Goal: Contribute content: Contribute content

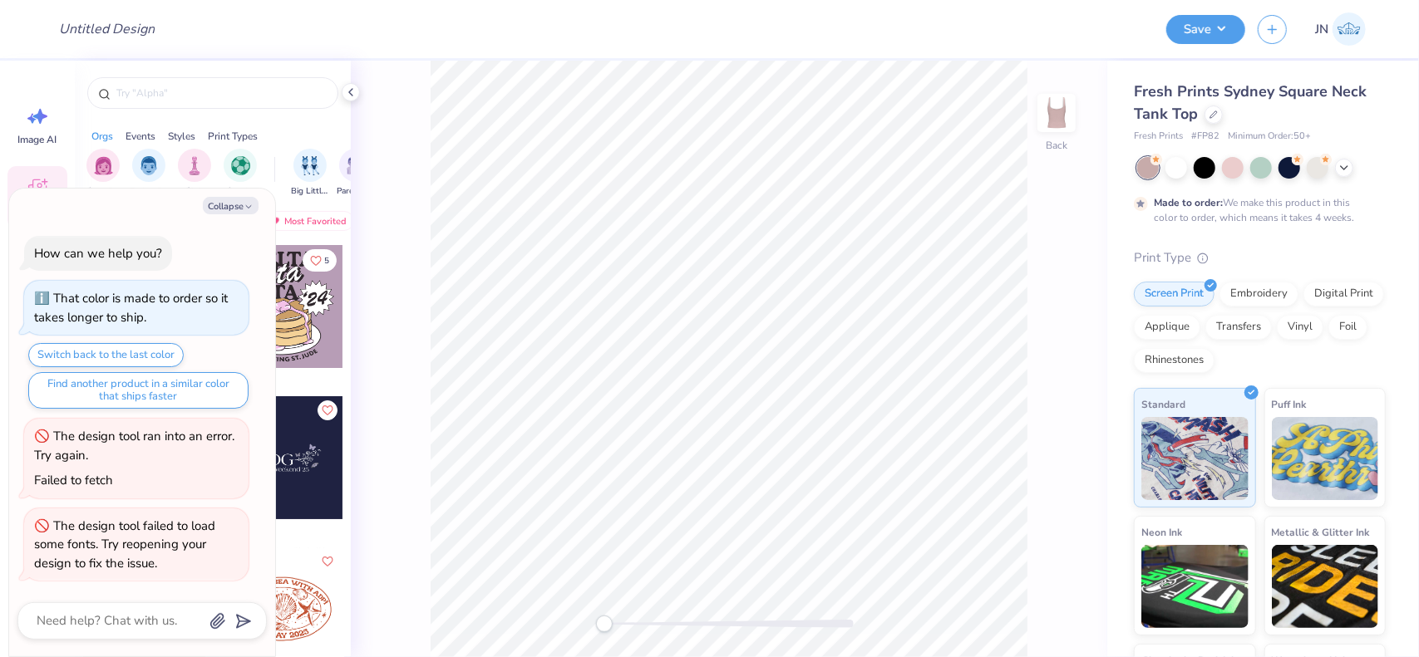
click at [1213, 116] on icon at bounding box center [1213, 115] width 8 height 8
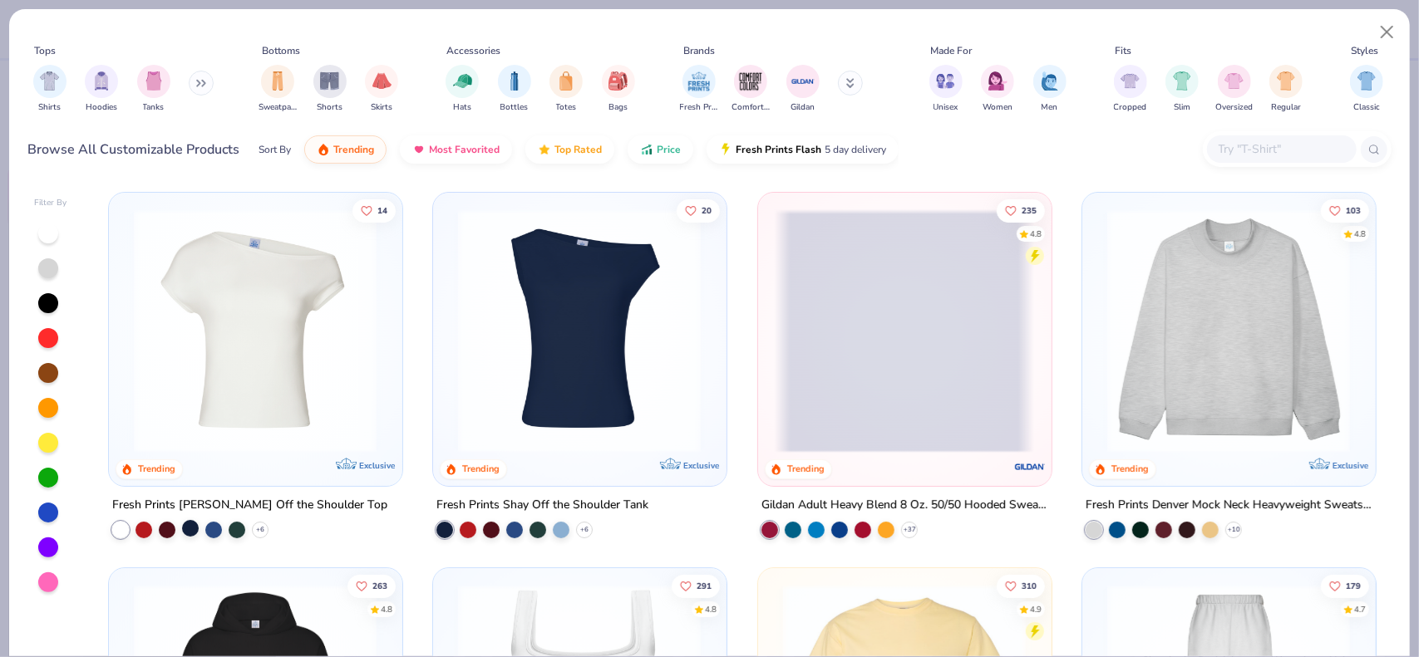
click at [182, 529] on div at bounding box center [190, 527] width 17 height 17
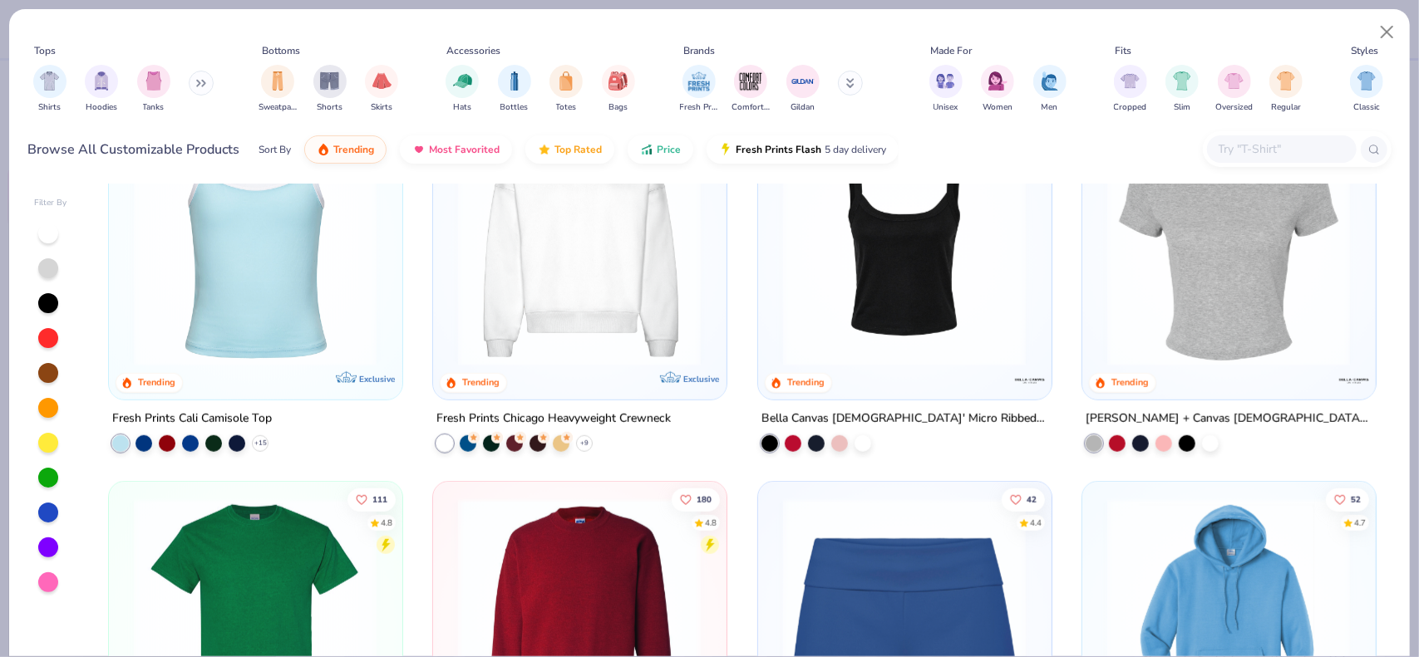
scroll to position [831, 0]
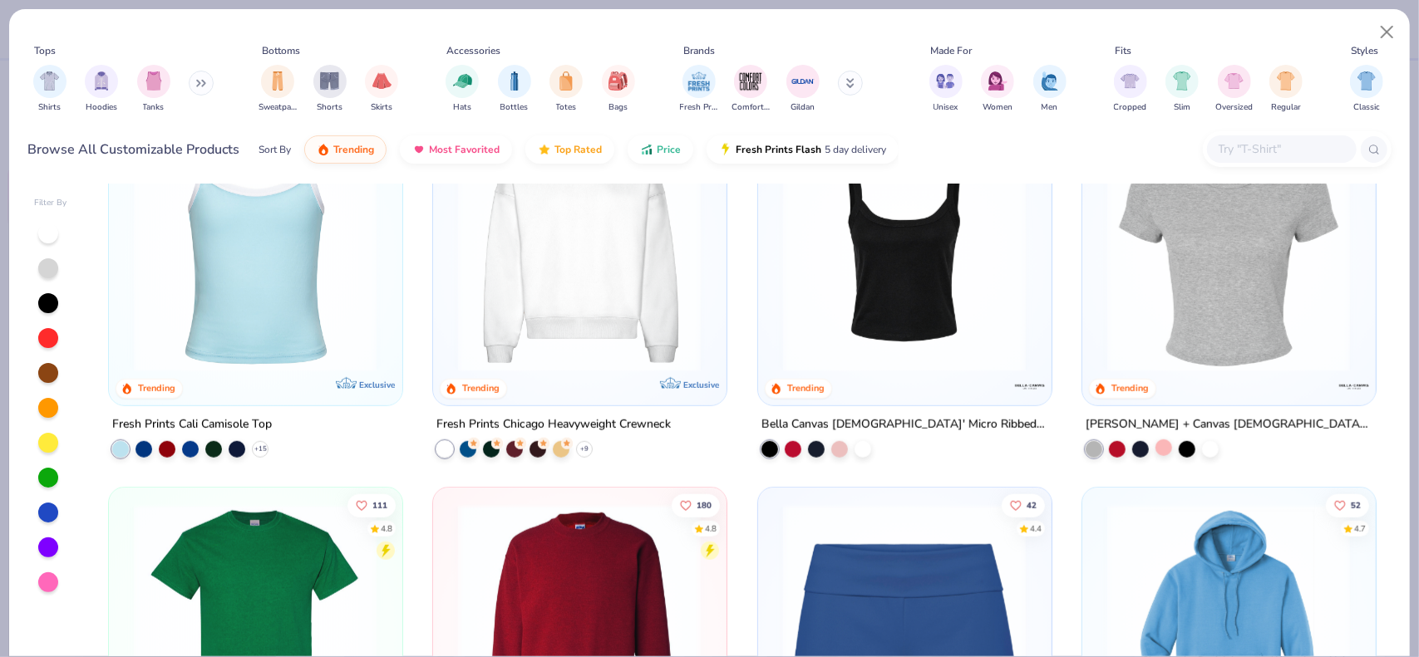
click at [1155, 450] on div at bounding box center [1163, 447] width 17 height 17
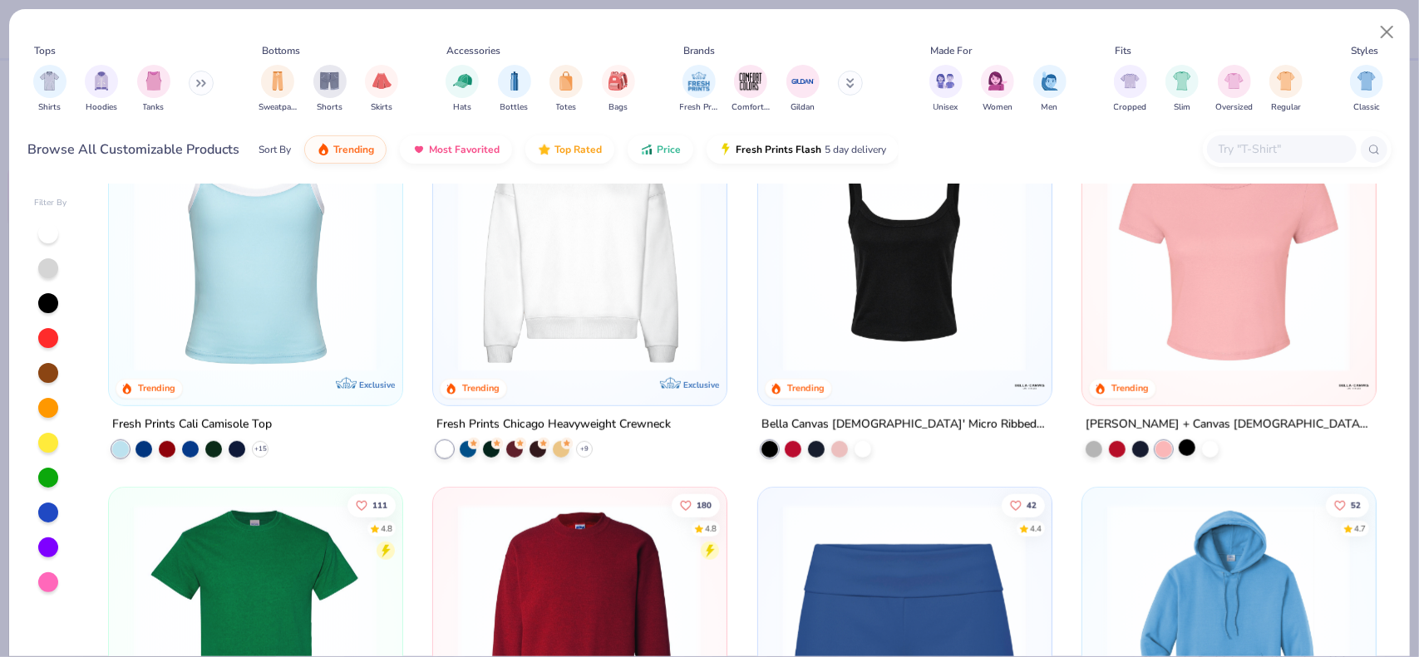
click at [1189, 448] on div at bounding box center [1187, 447] width 17 height 17
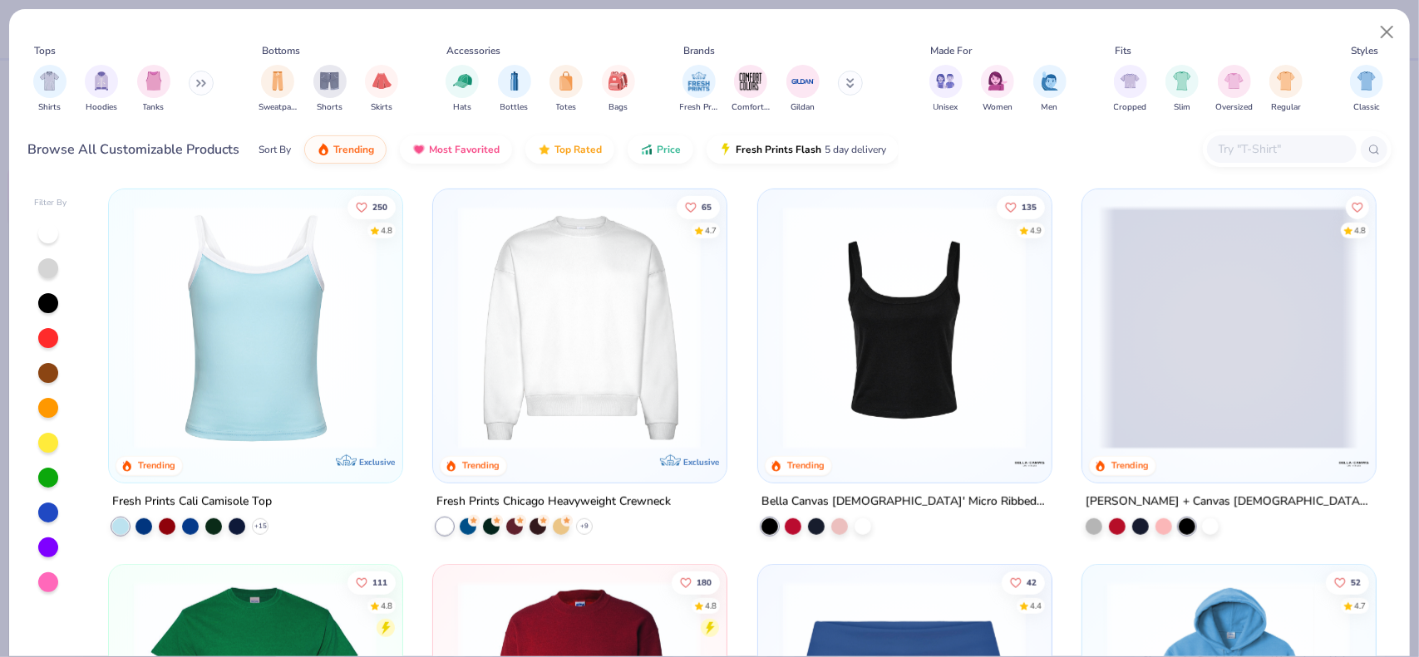
scroll to position [748, 0]
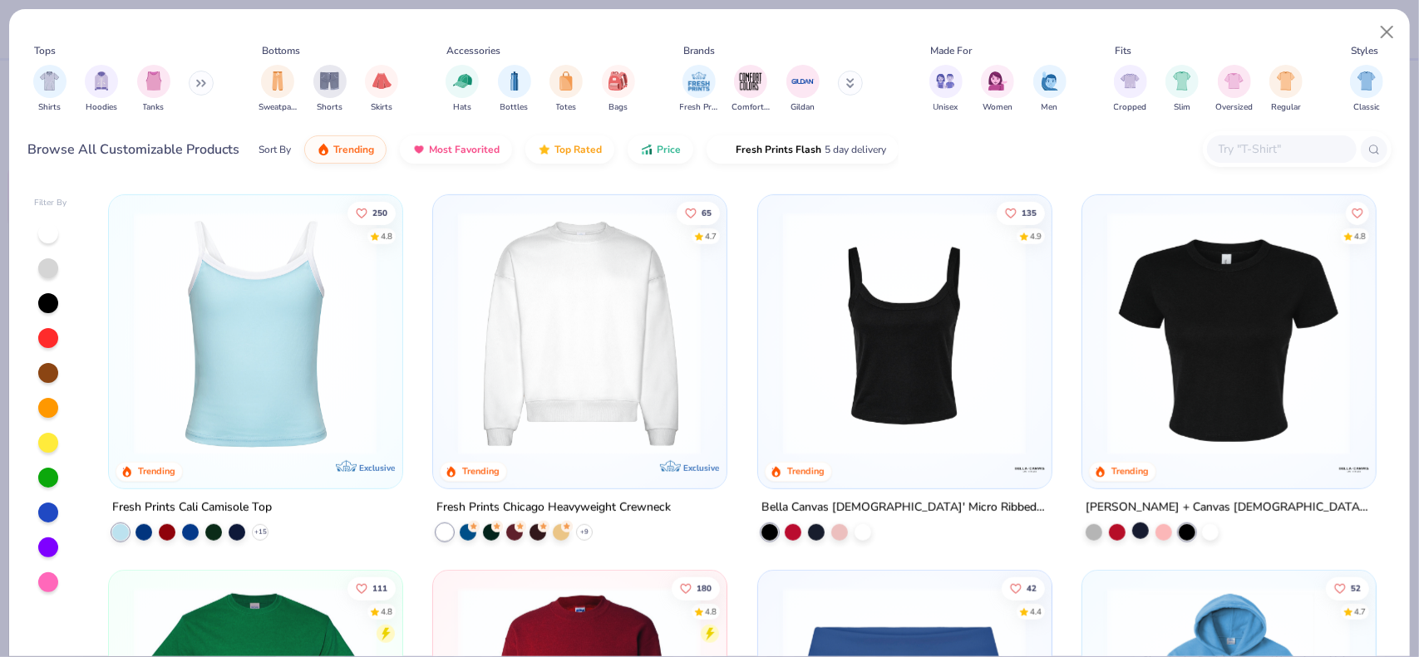
click at [1140, 535] on div at bounding box center [1140, 530] width 17 height 17
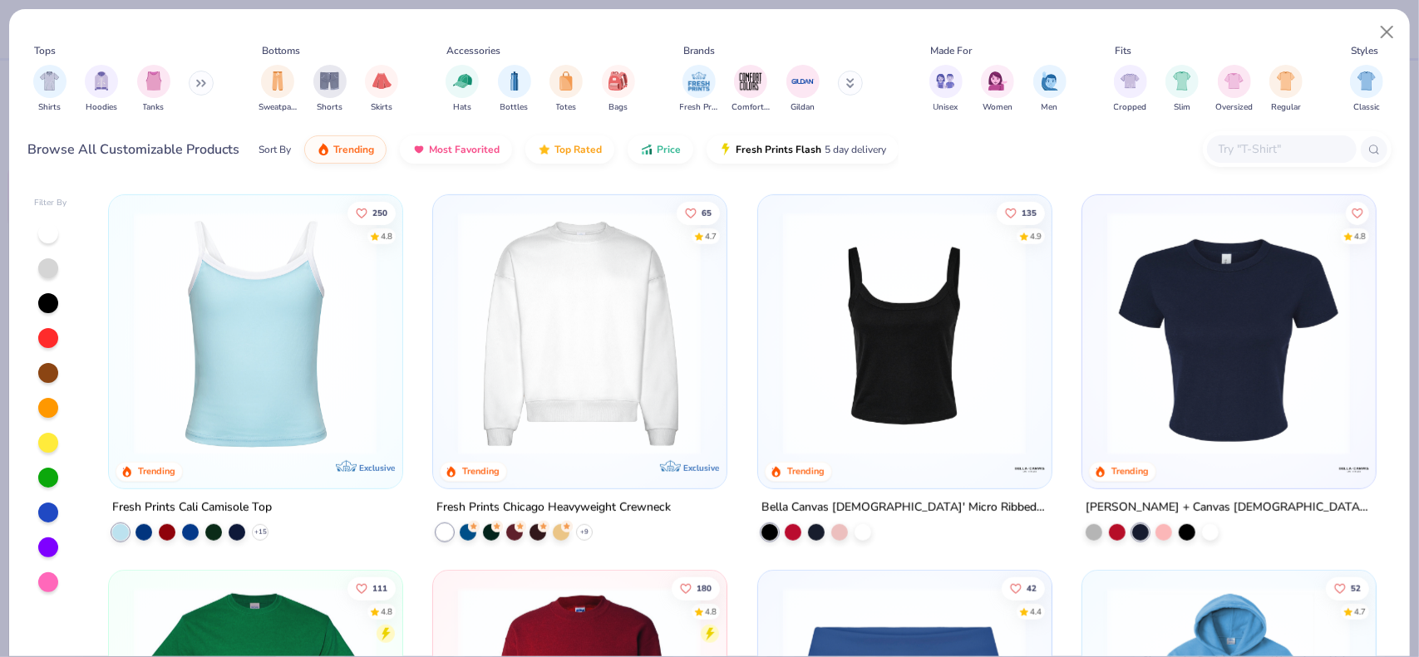
click at [1248, 439] on img at bounding box center [1228, 334] width 259 height 244
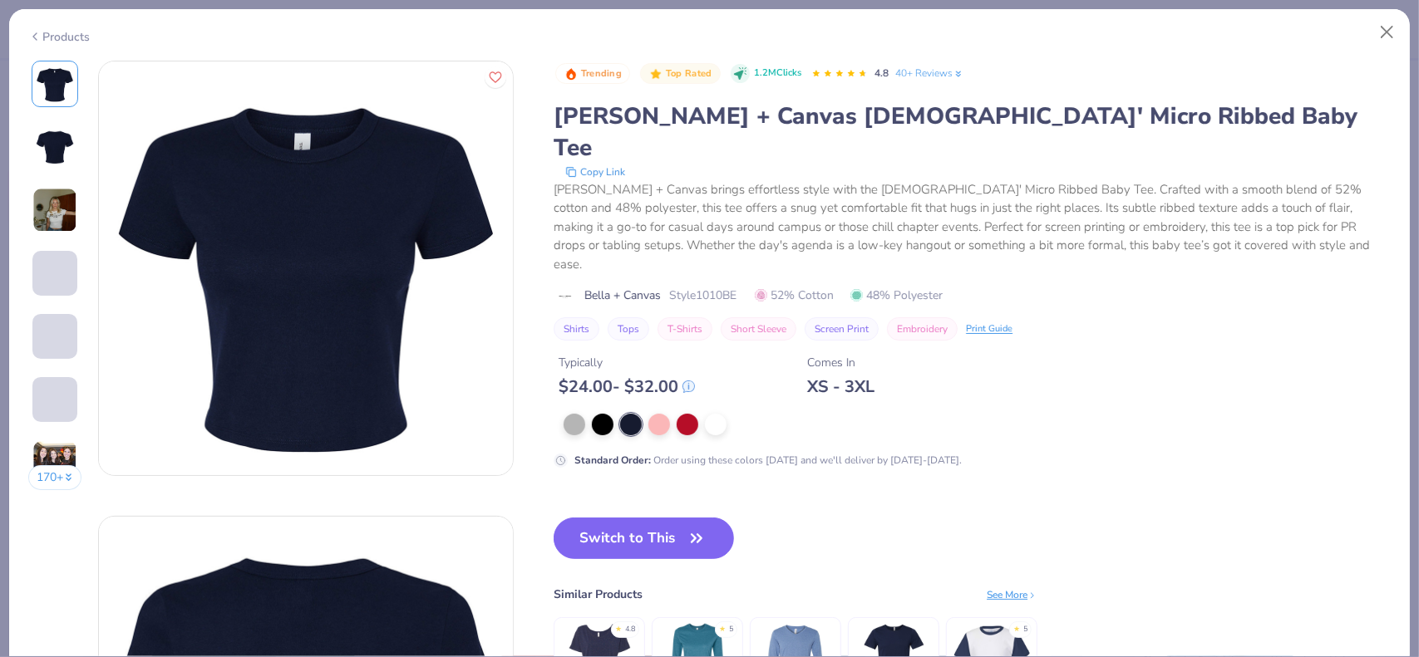
click at [675, 414] on div at bounding box center [891, 425] width 655 height 22
click at [660, 412] on div at bounding box center [659, 423] width 22 height 22
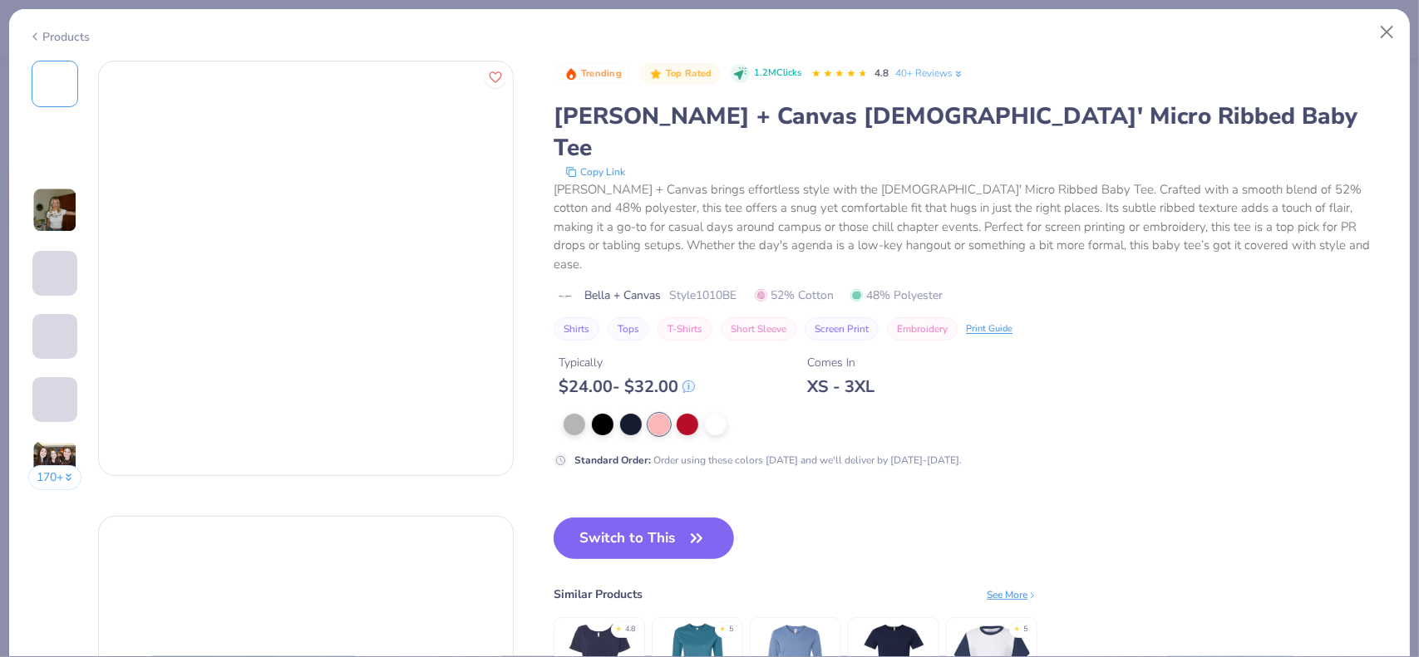
type textarea "x"
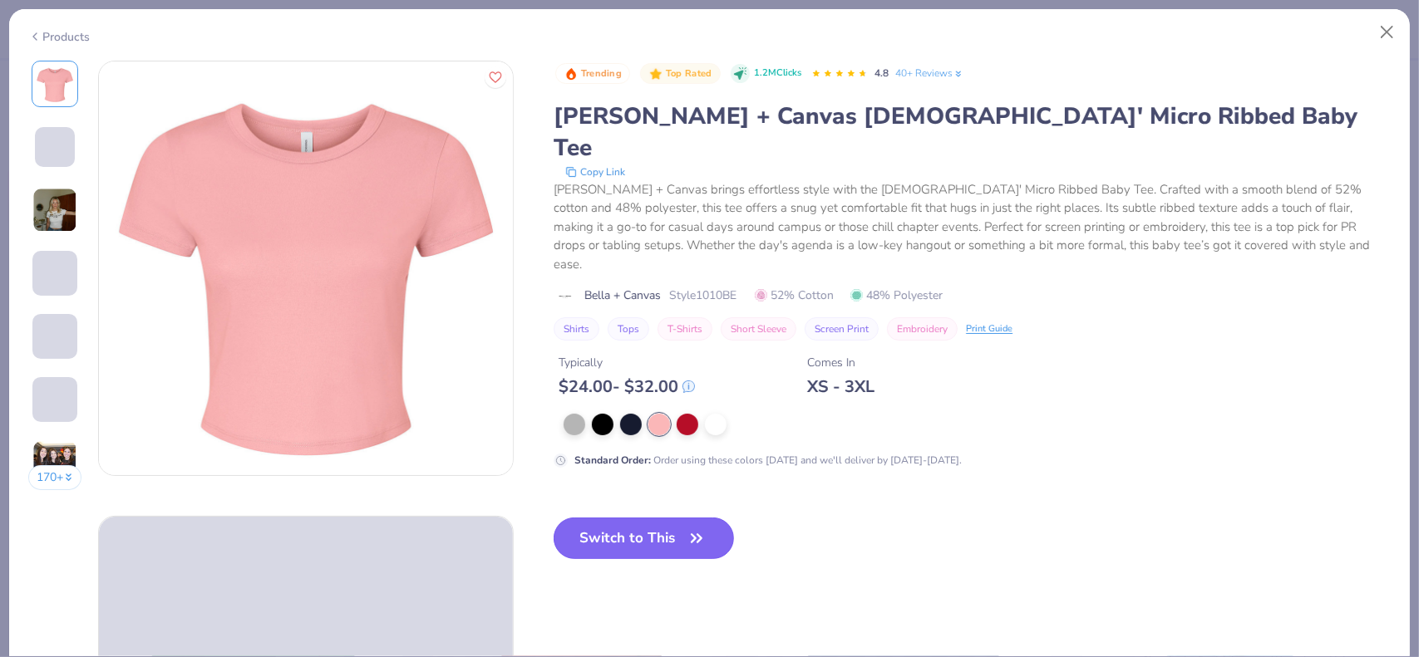
click at [610, 518] on button "Switch to This" at bounding box center [644, 539] width 180 height 42
type textarea "x"
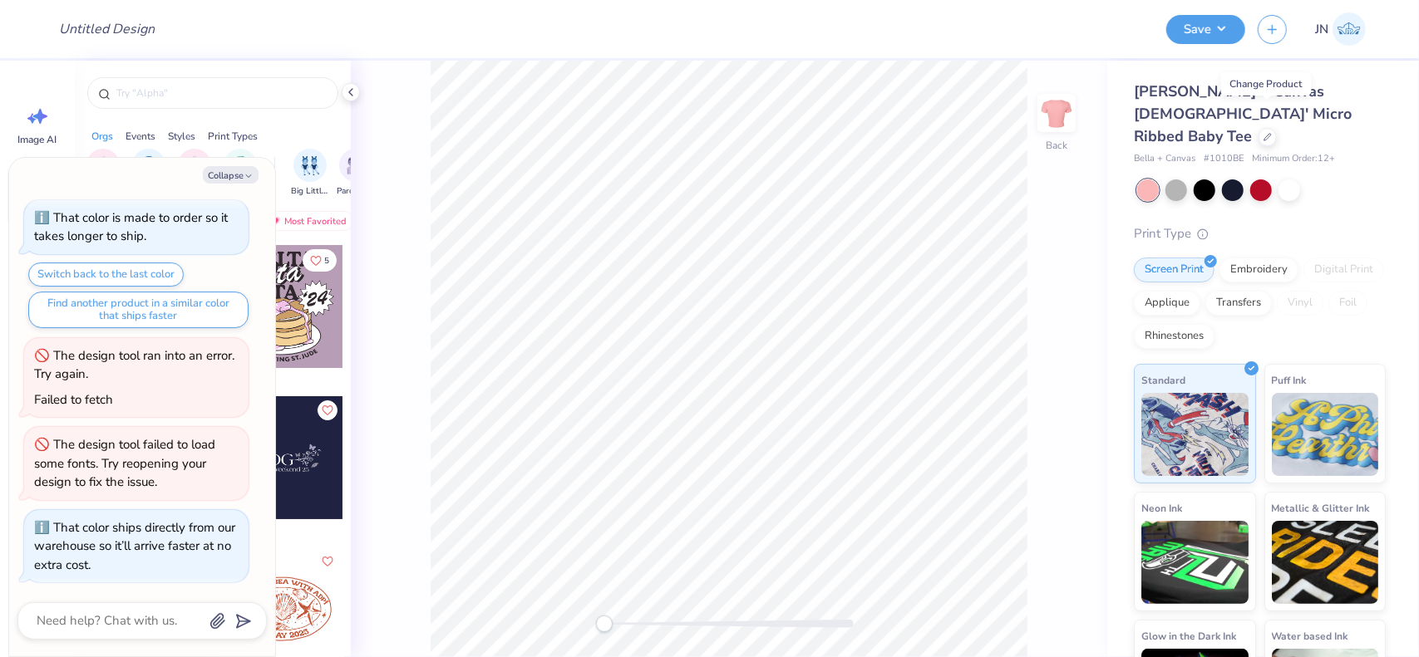
click at [1127, 37] on div "Design Title" at bounding box center [600, 29] width 1108 height 58
click at [145, 31] on input "Design Title" at bounding box center [127, 28] width 163 height 33
paste input "FPS240625"
type input "FPS240625"
type textarea "x"
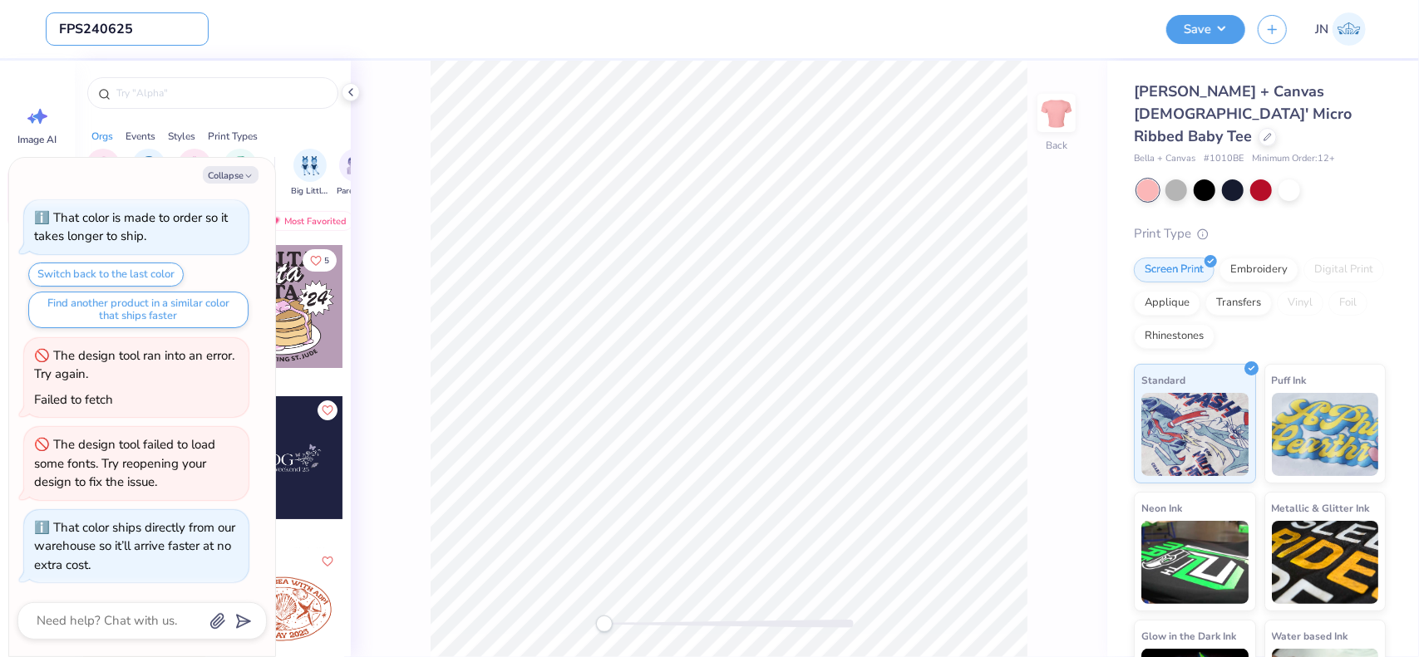
type input "FPS240625"
click at [402, 36] on div "Design Title FPS240625" at bounding box center [600, 29] width 1108 height 58
click at [252, 181] on button "Collapse" at bounding box center [231, 174] width 56 height 17
type textarea "x"
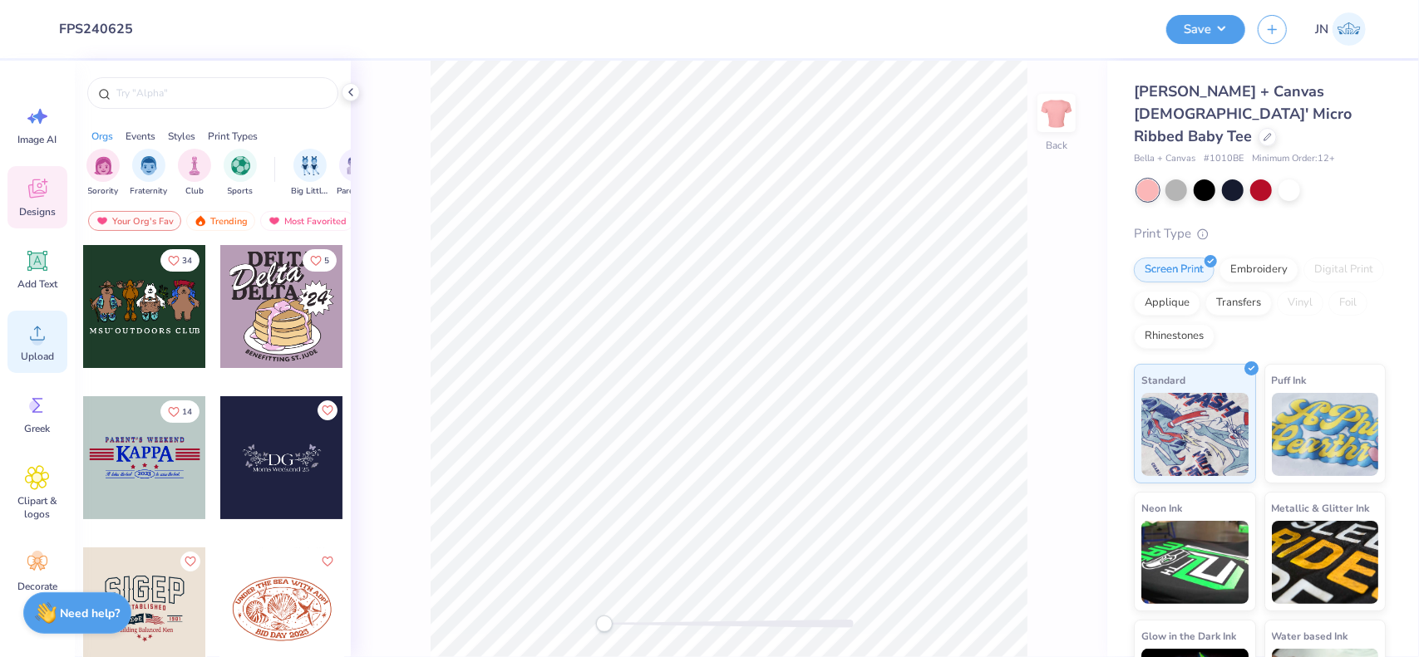
click at [38, 348] on div "Upload" at bounding box center [37, 342] width 60 height 62
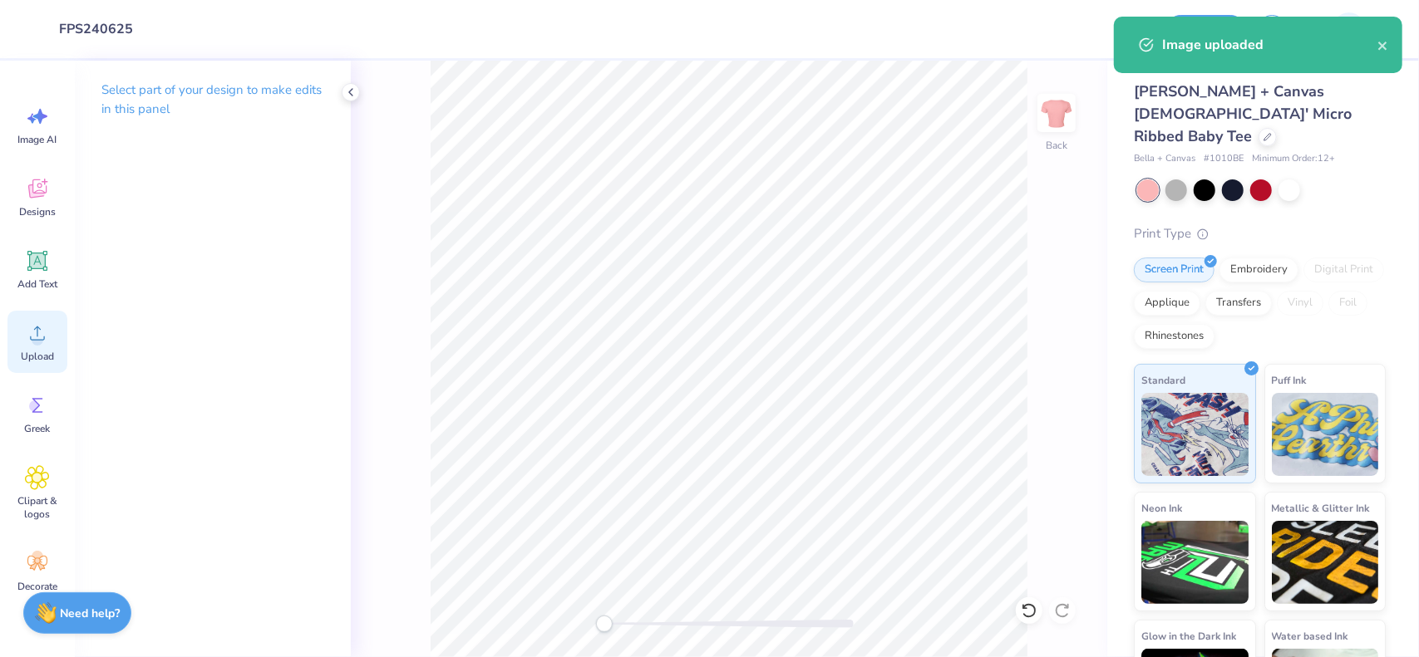
click at [45, 357] on span "Upload" at bounding box center [37, 356] width 33 height 13
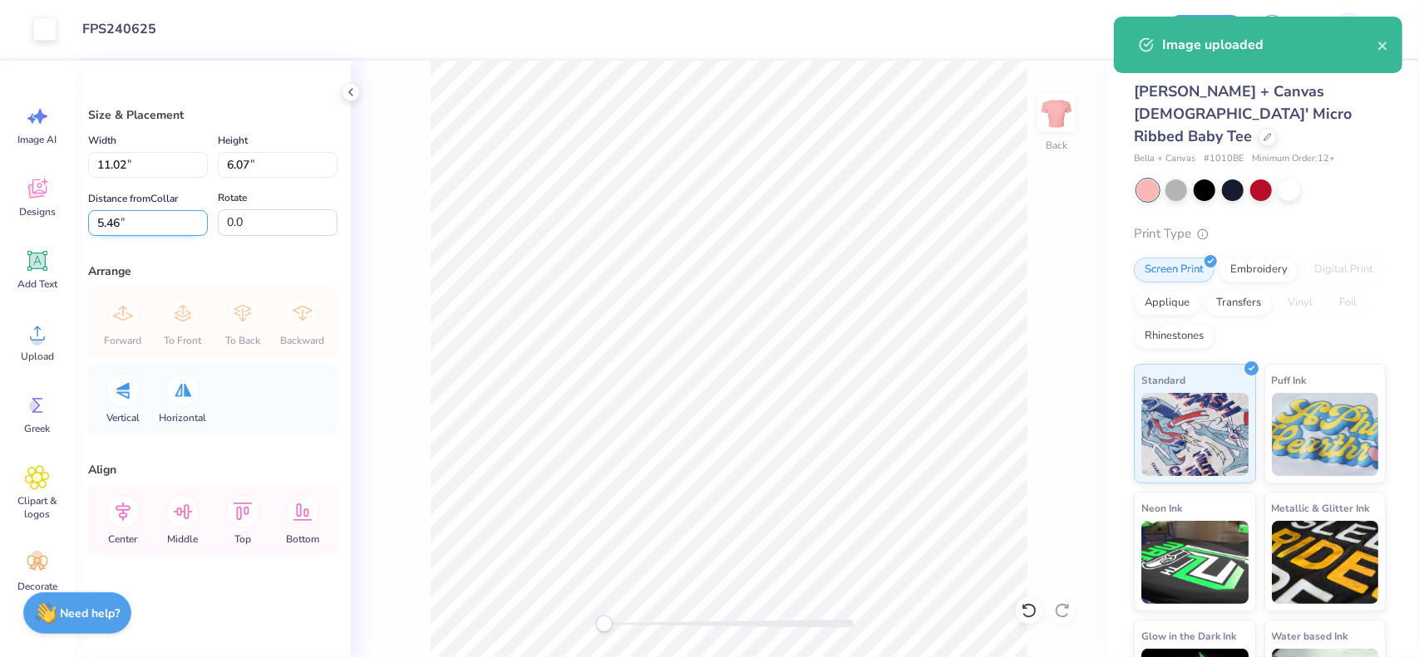
click at [117, 225] on input "5.46" at bounding box center [148, 223] width 120 height 26
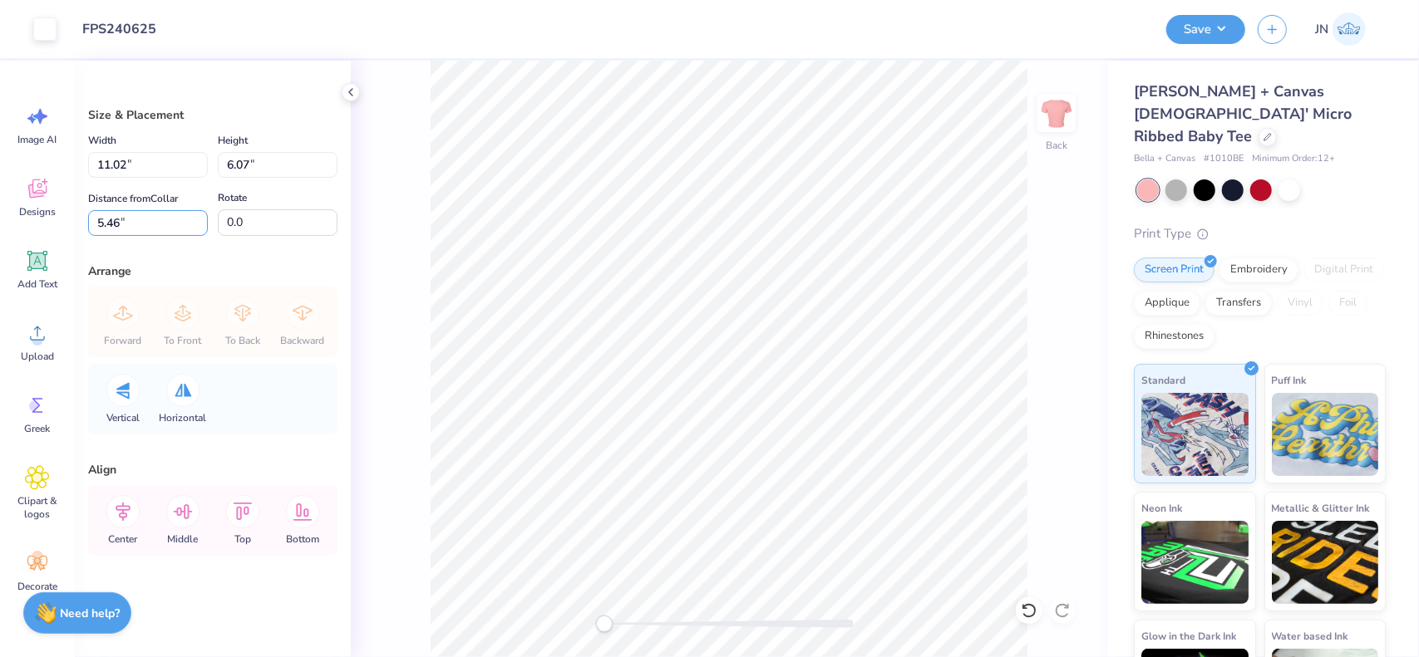
drag, startPoint x: 158, startPoint y: 221, endPoint x: 76, endPoint y: 222, distance: 81.5
click at [76, 222] on div "Size & Placement Width 11.02 11.02 " Height 6.07 6.07 " Distance from Collar 5.…" at bounding box center [213, 359] width 276 height 597
type input "2"
click at [113, 166] on input "11.02" at bounding box center [148, 165] width 120 height 26
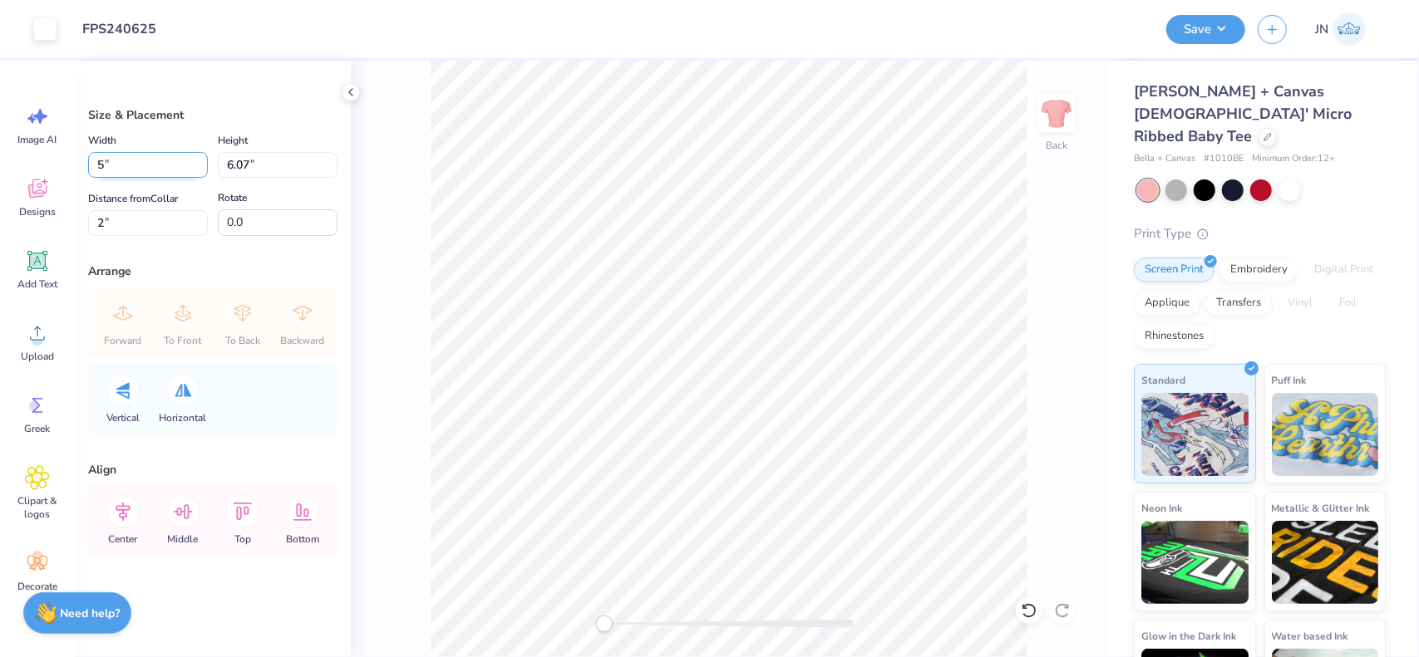
type input "5.00"
type input "2.75"
click at [110, 229] on input "3.66" at bounding box center [148, 223] width 120 height 26
type input "2"
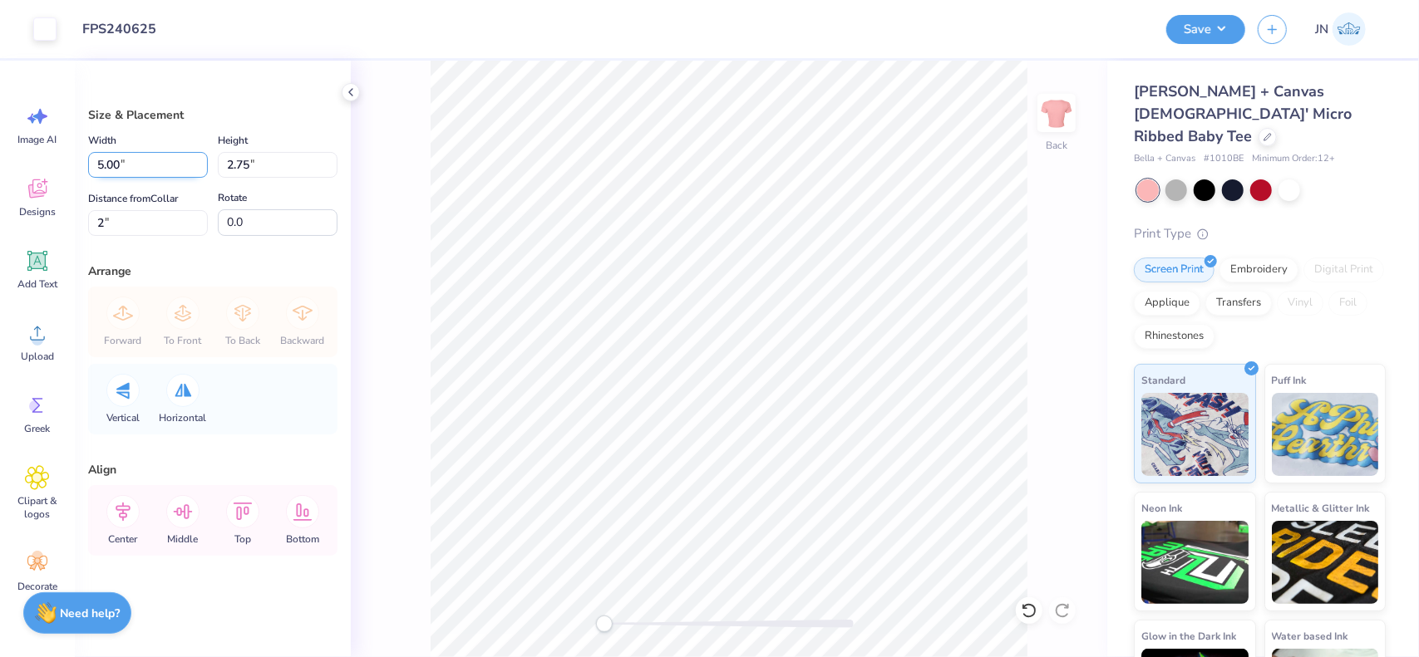
click at [113, 170] on input "5.00" at bounding box center [148, 165] width 120 height 26
type input "7.00"
type input "3.86"
click at [116, 221] on input "1.45" at bounding box center [148, 223] width 120 height 26
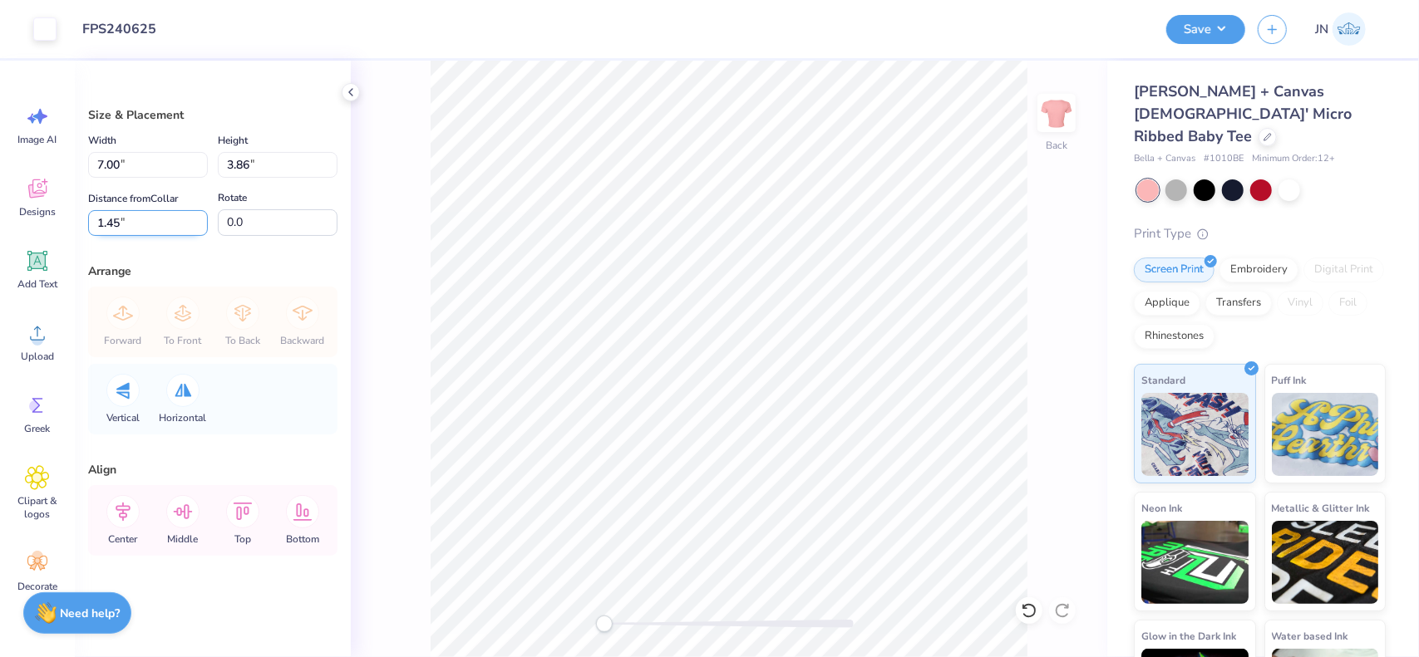
click at [116, 221] on input "1.45" at bounding box center [148, 223] width 120 height 26
type input "2"
click at [120, 220] on input "2.00" at bounding box center [148, 223] width 120 height 26
click at [115, 224] on input "2.00" at bounding box center [148, 223] width 120 height 26
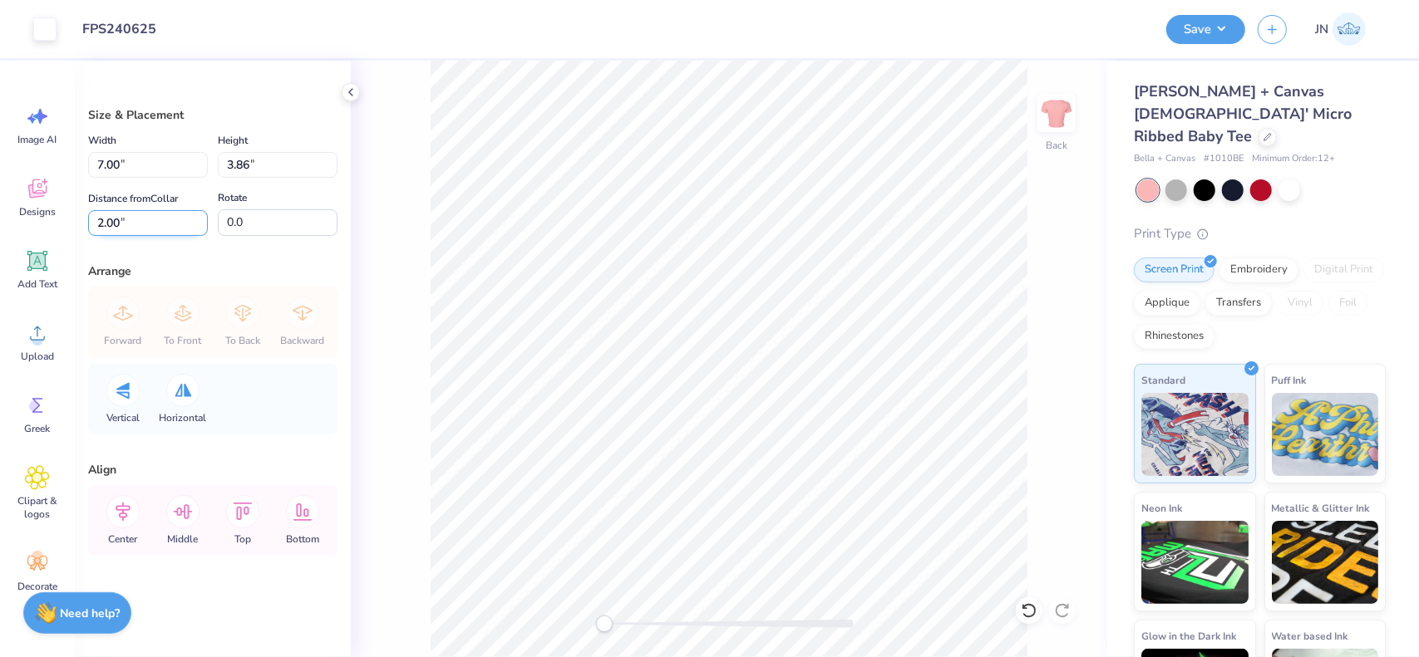
click at [115, 224] on input "2.00" at bounding box center [148, 223] width 120 height 26
type input "1.5"
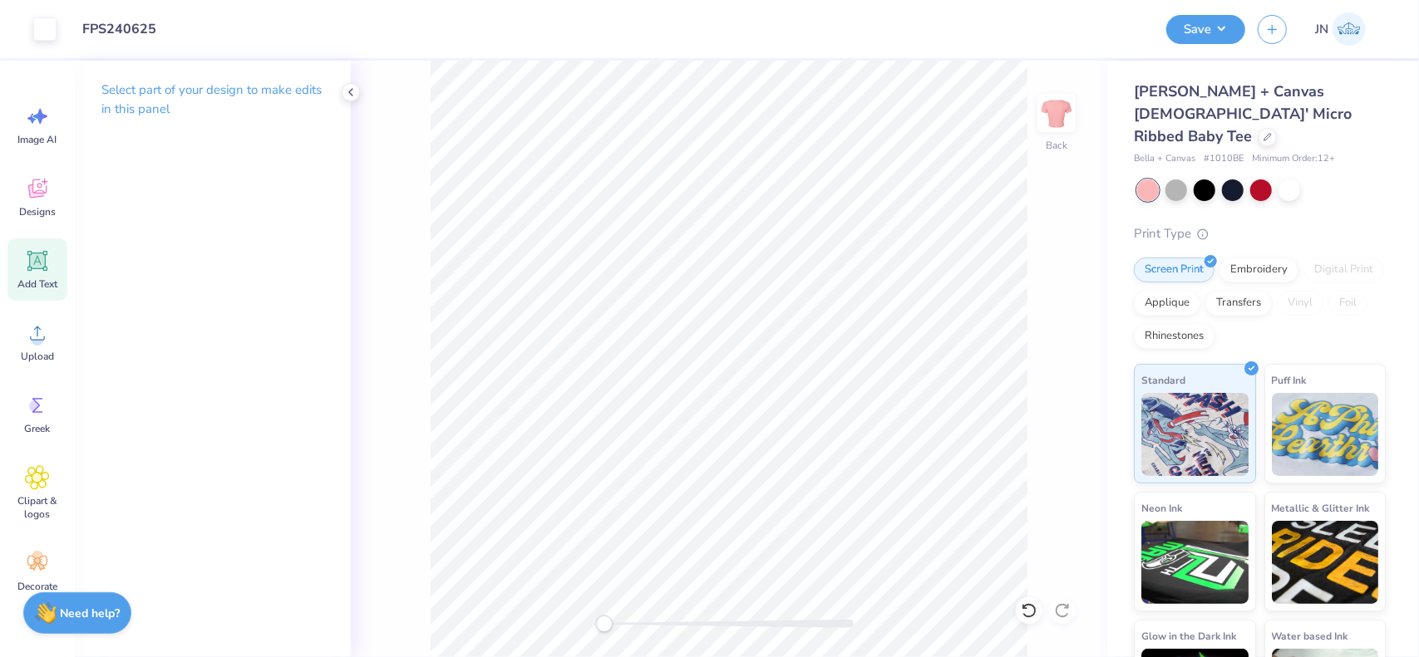
click at [42, 272] on icon at bounding box center [37, 261] width 25 height 25
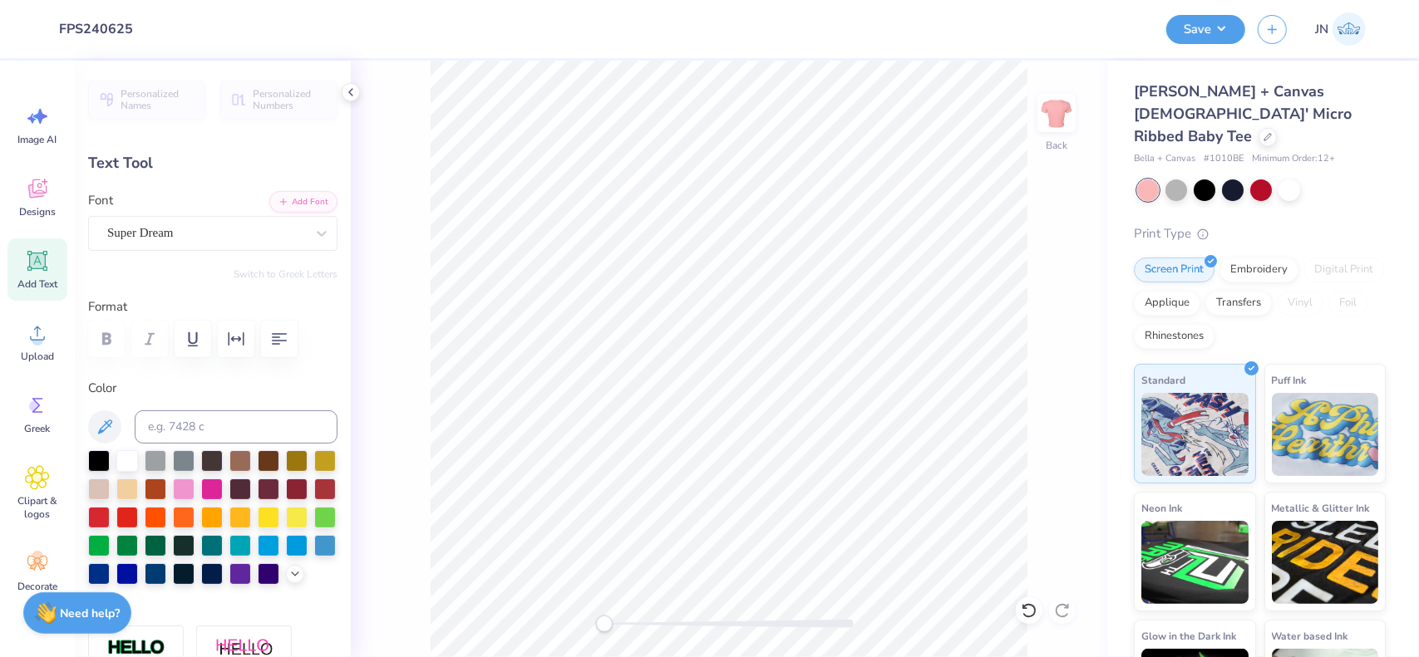
scroll to position [13, 2]
type textarea "p"
type textarea "Pi Beta Phi"
click at [288, 202] on button "Add Font" at bounding box center [303, 201] width 68 height 22
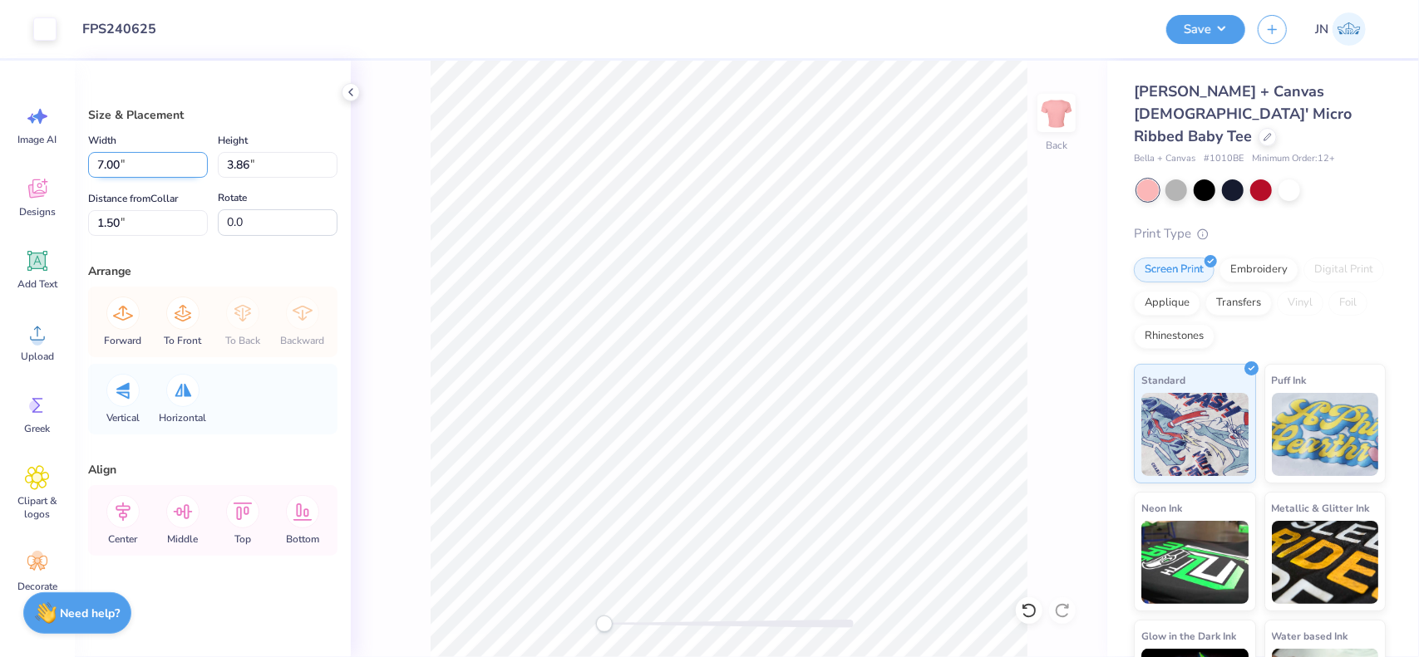
click at [105, 160] on input "7.00" at bounding box center [148, 165] width 120 height 26
type input "5.00"
type input "2.75"
click at [98, 219] on input "2.05" at bounding box center [148, 223] width 120 height 26
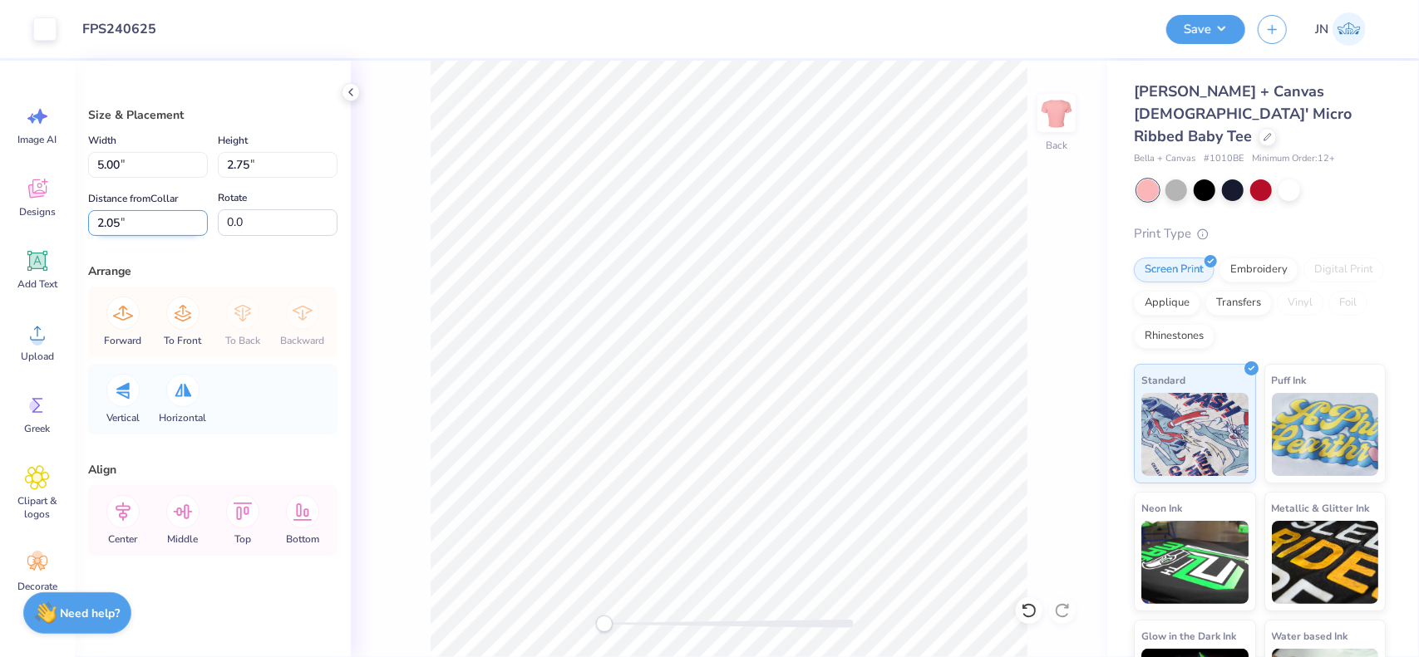
click at [98, 219] on input "2.05" at bounding box center [148, 223] width 120 height 26
type input "2"
click at [84, 220] on div "Size & Placement Width 5.00 5.00 " Height 2.75 2.75 " Distance from Collar 2.00…" at bounding box center [213, 359] width 276 height 597
type input "1.50"
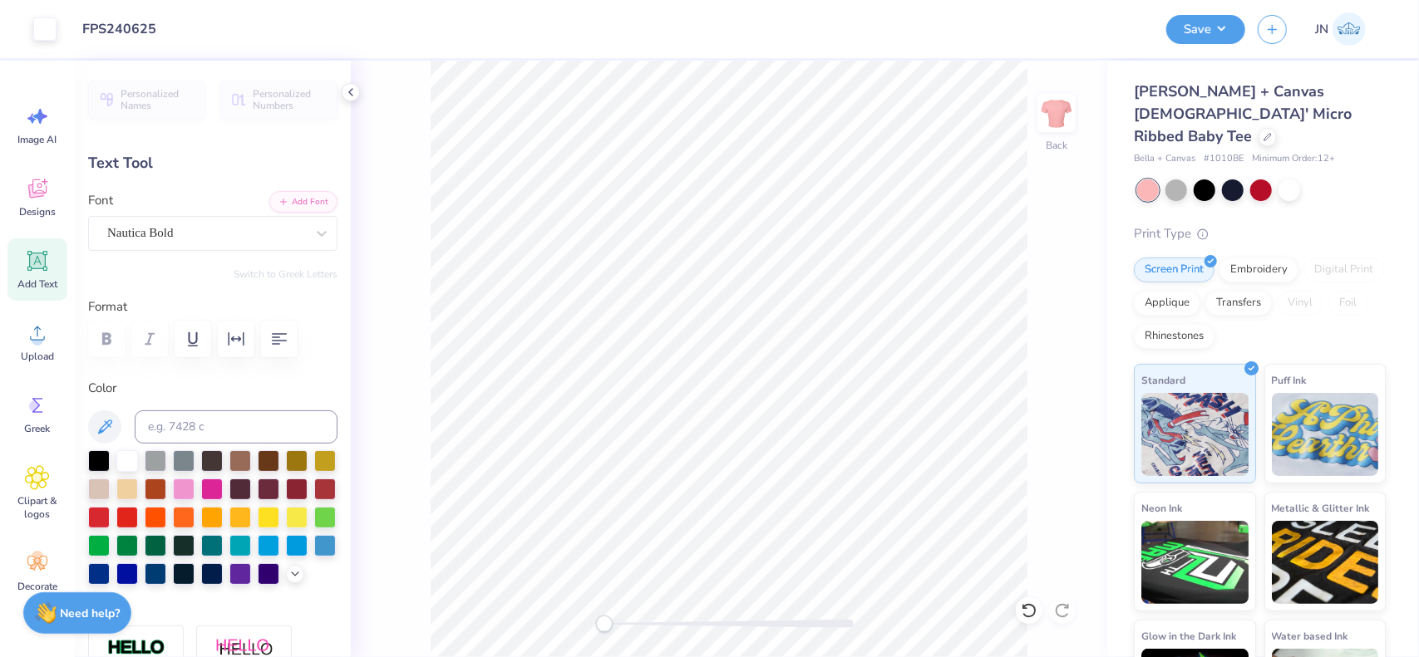
type input "4.25"
click at [49, 254] on icon at bounding box center [37, 261] width 25 height 25
type input "4.77"
type input "1.38"
type input "7.81"
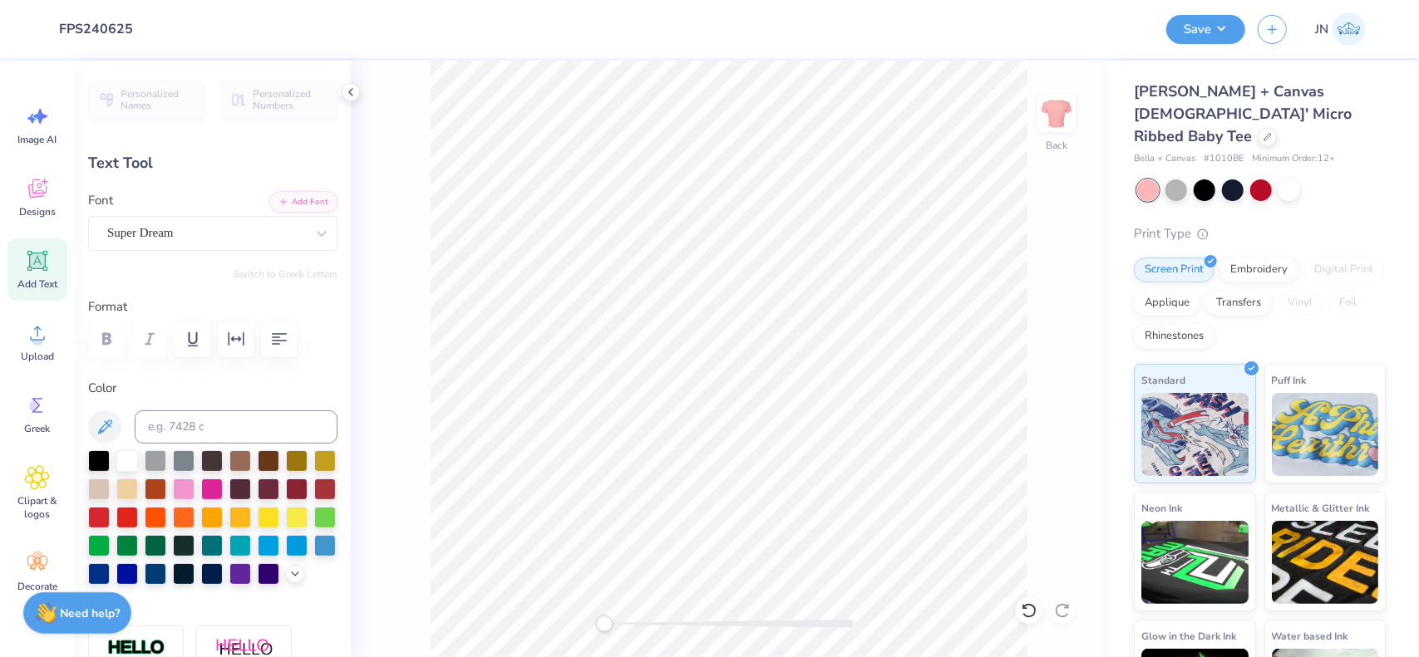
type textarea "b"
type textarea "BIG LITTLE 2025"
click at [299, 196] on button "Add Font" at bounding box center [303, 201] width 68 height 22
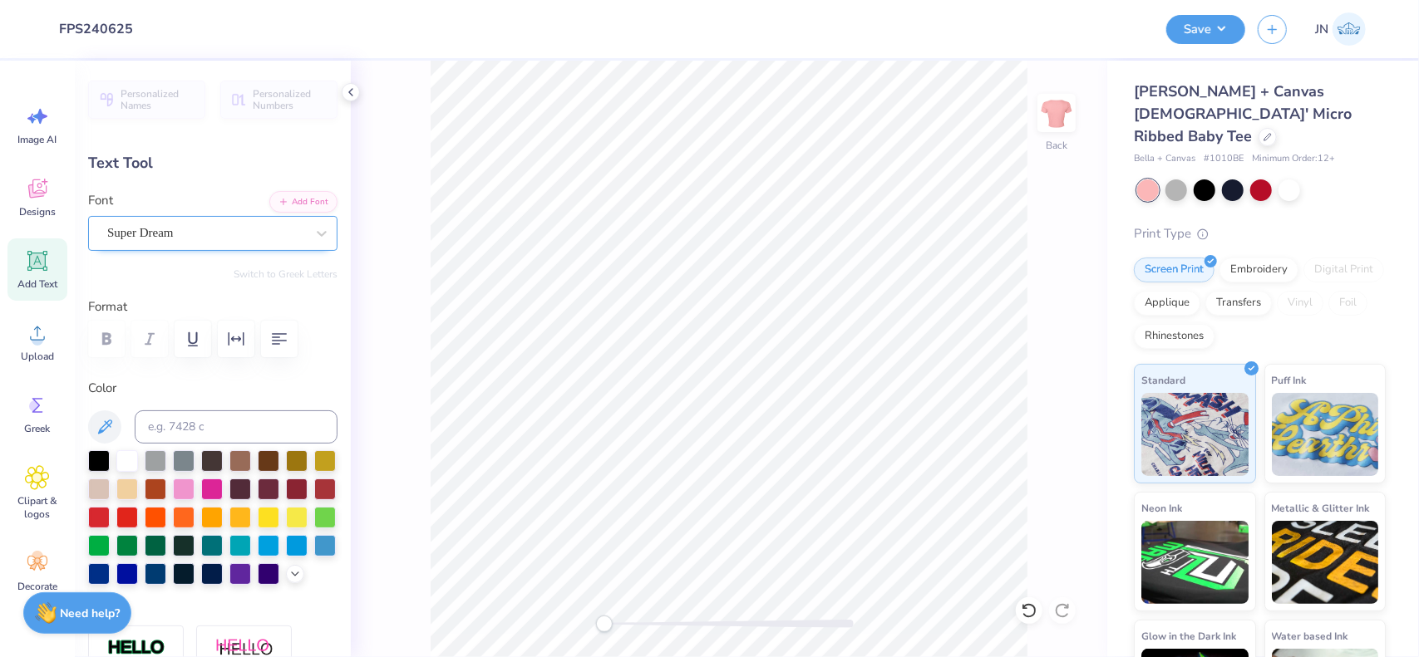
click at [240, 240] on div "Super Dream" at bounding box center [206, 233] width 201 height 26
type input "MONT"
click at [297, 194] on button "Add Font" at bounding box center [303, 201] width 68 height 22
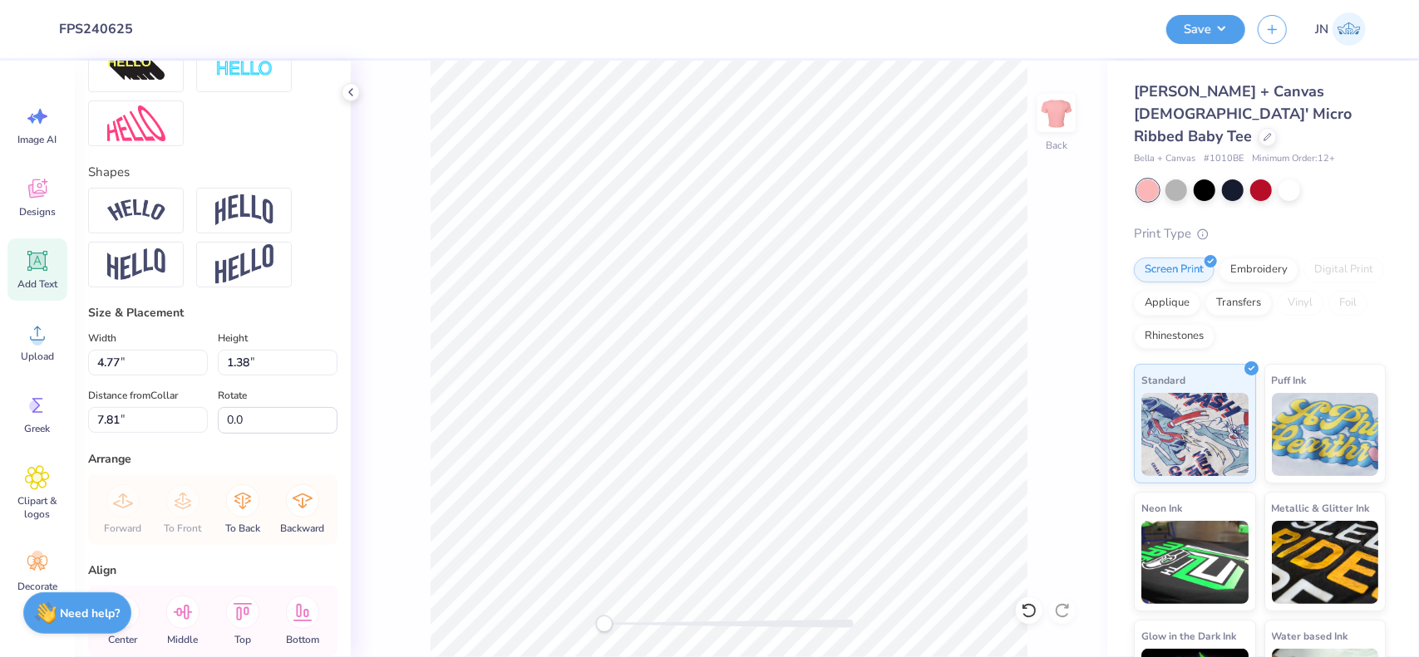
scroll to position [243, 0]
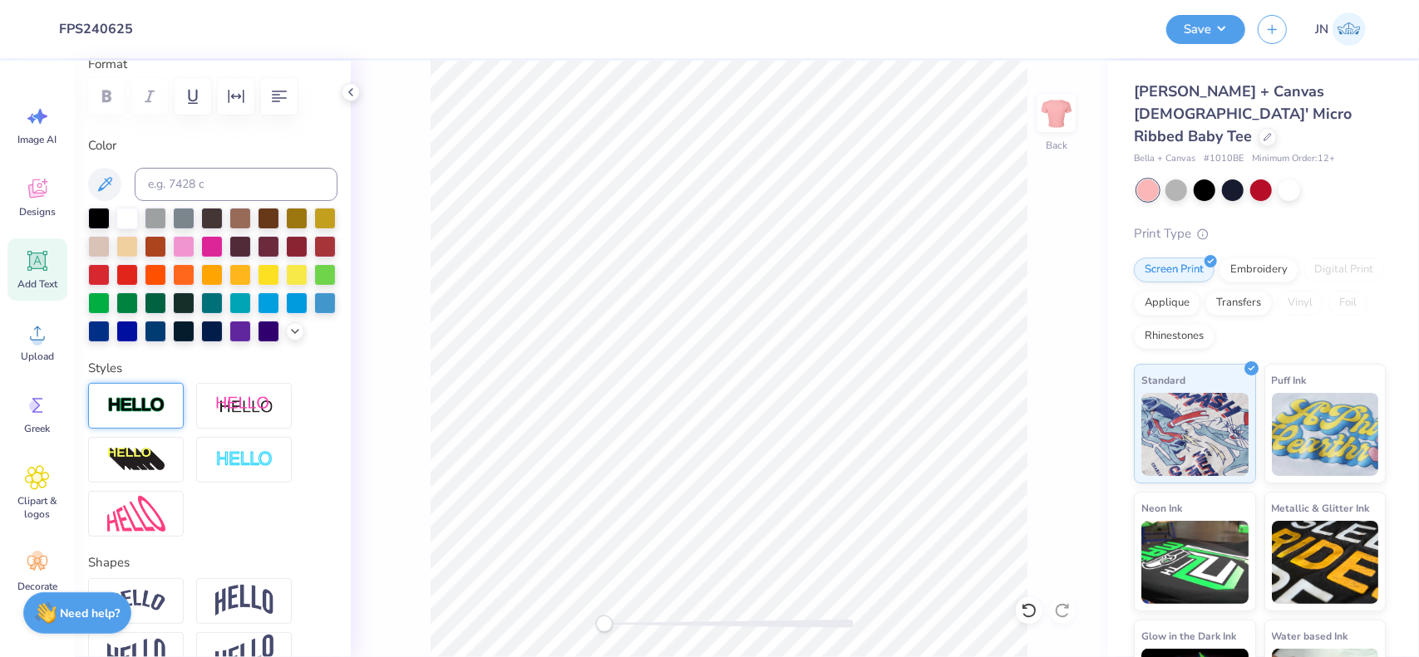
click at [129, 416] on img at bounding box center [136, 405] width 58 height 19
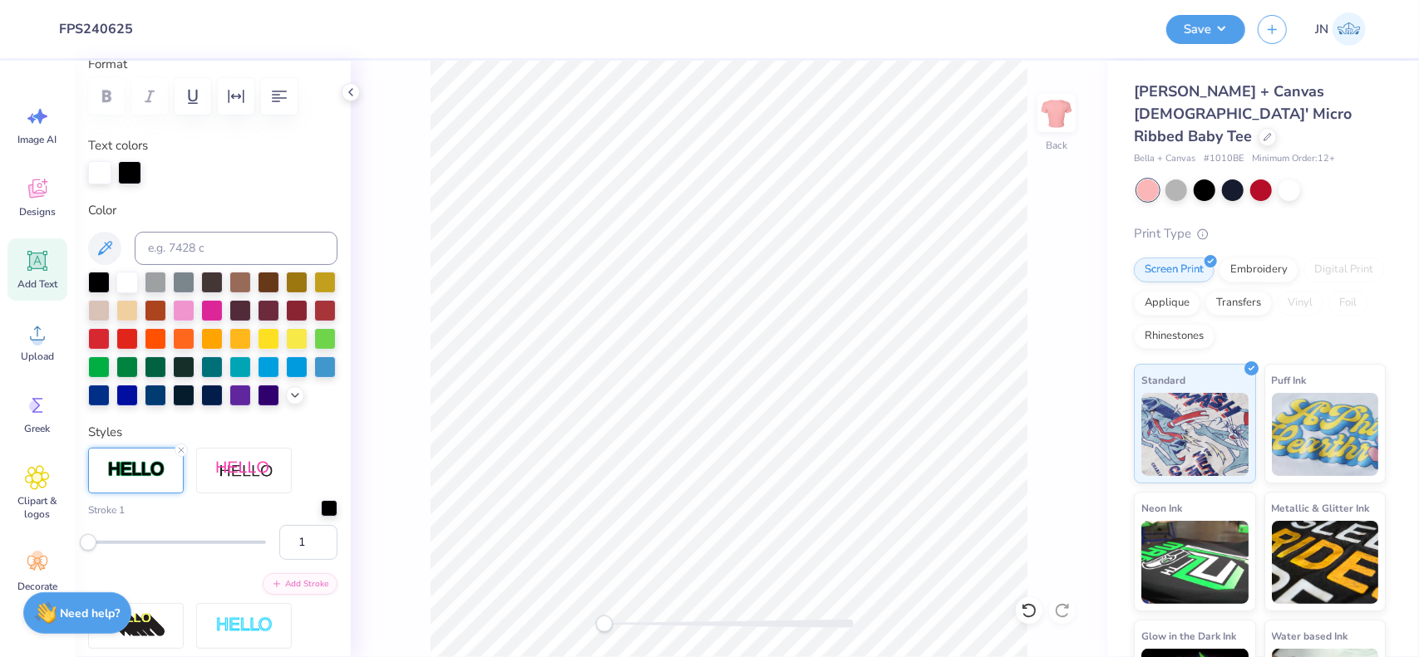
click at [321, 517] on div at bounding box center [329, 508] width 17 height 17
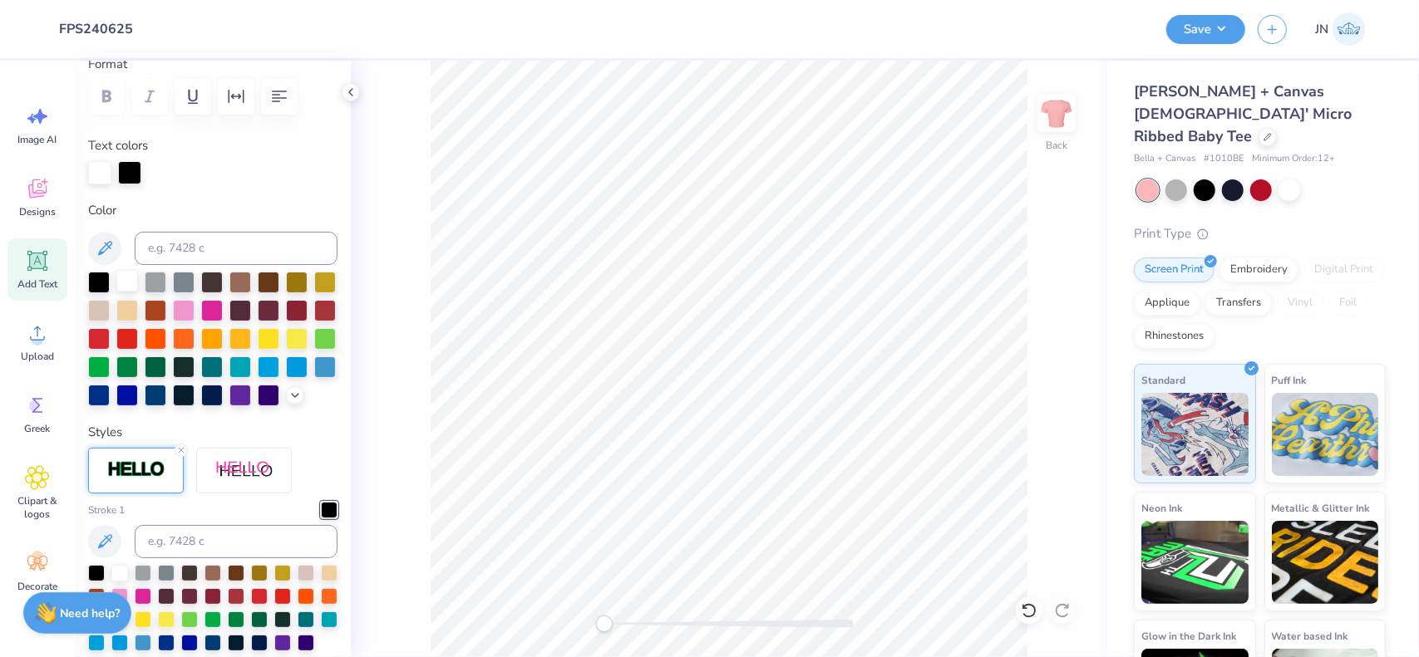
click at [126, 285] on div at bounding box center [127, 281] width 22 height 22
click at [321, 519] on div at bounding box center [329, 510] width 17 height 17
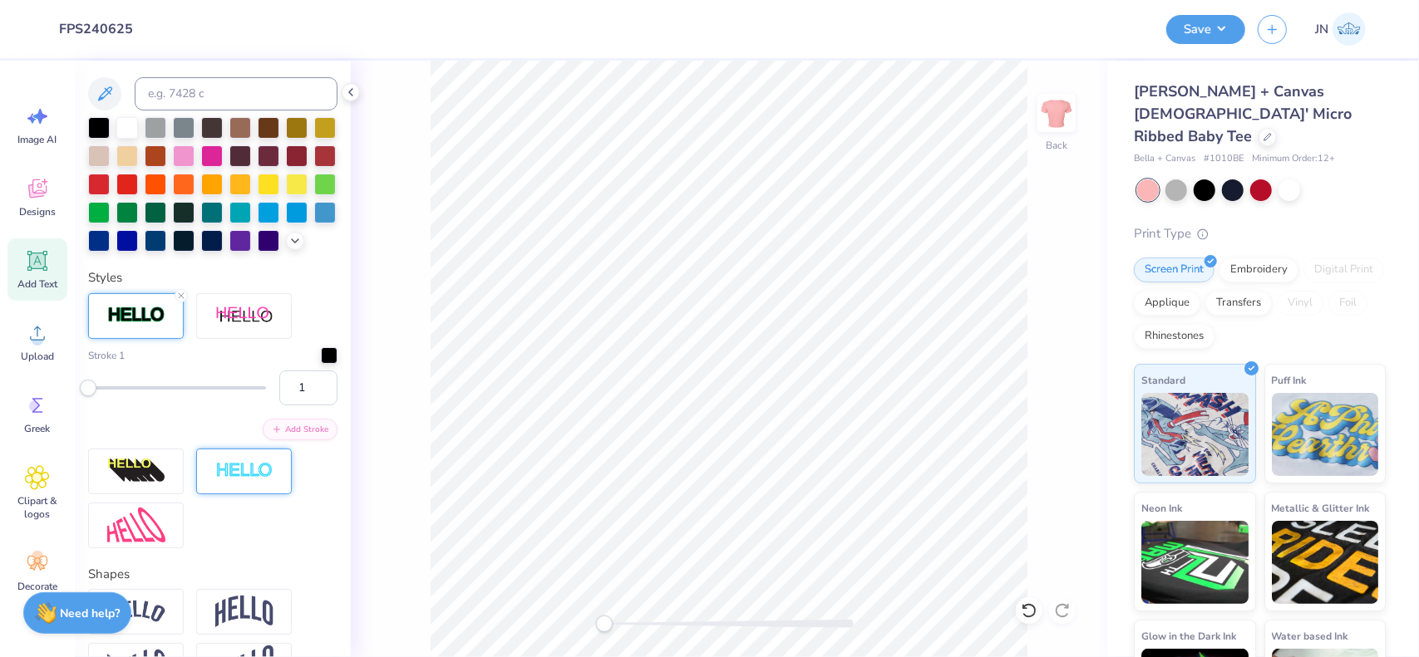
scroll to position [409, 0]
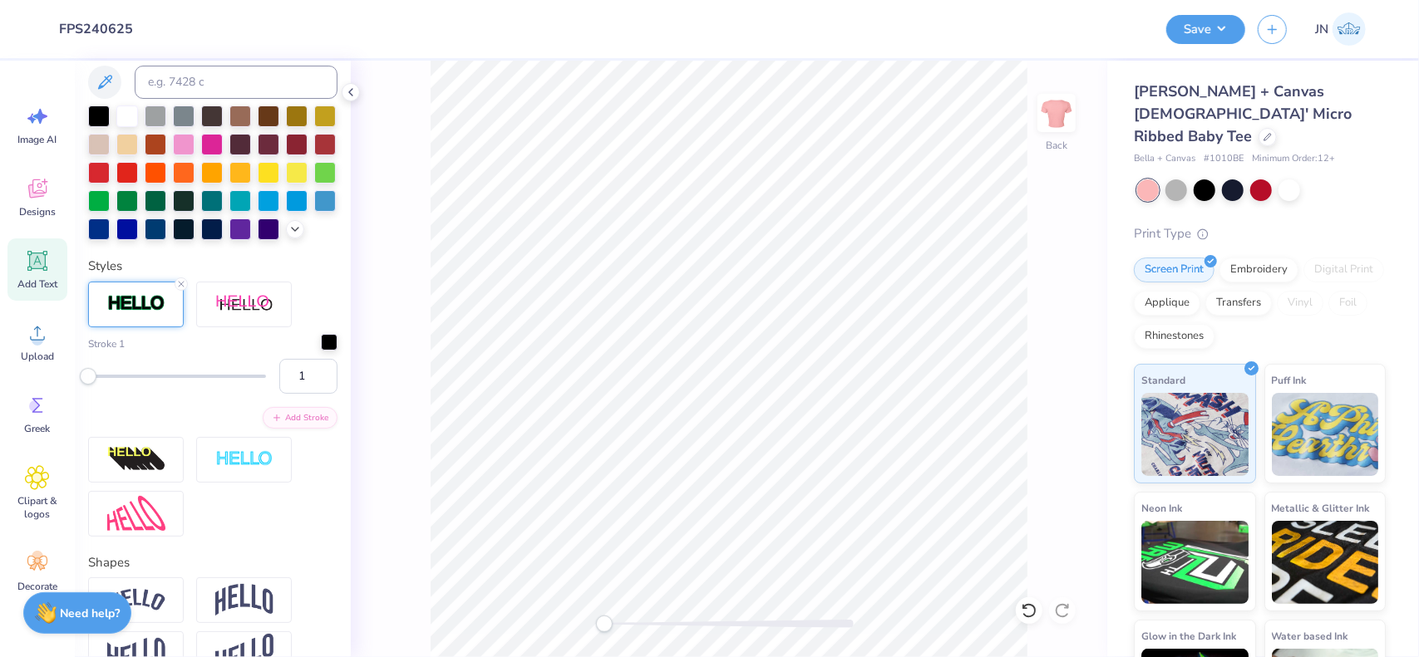
click at [321, 351] on div at bounding box center [329, 342] width 17 height 17
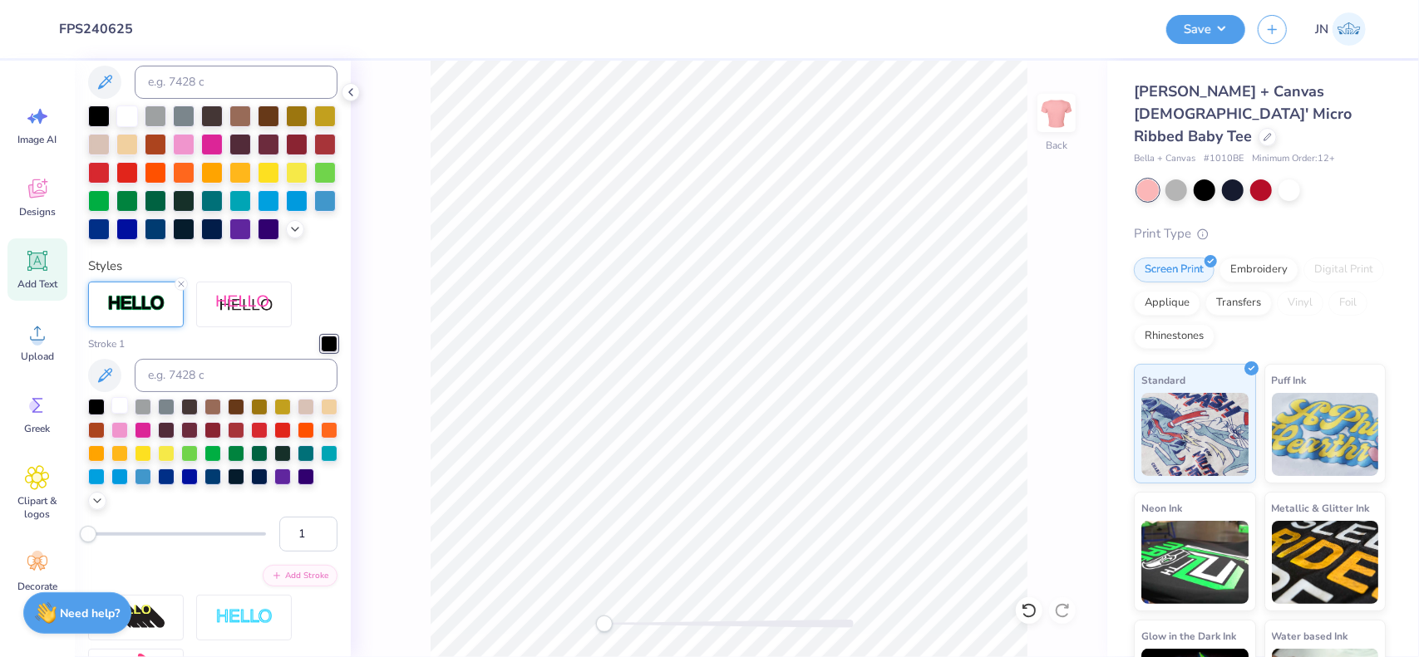
click at [121, 414] on div at bounding box center [119, 405] width 17 height 17
click at [304, 549] on input "1" at bounding box center [308, 533] width 58 height 35
click at [314, 551] on input "2" at bounding box center [308, 533] width 58 height 35
type input "3"
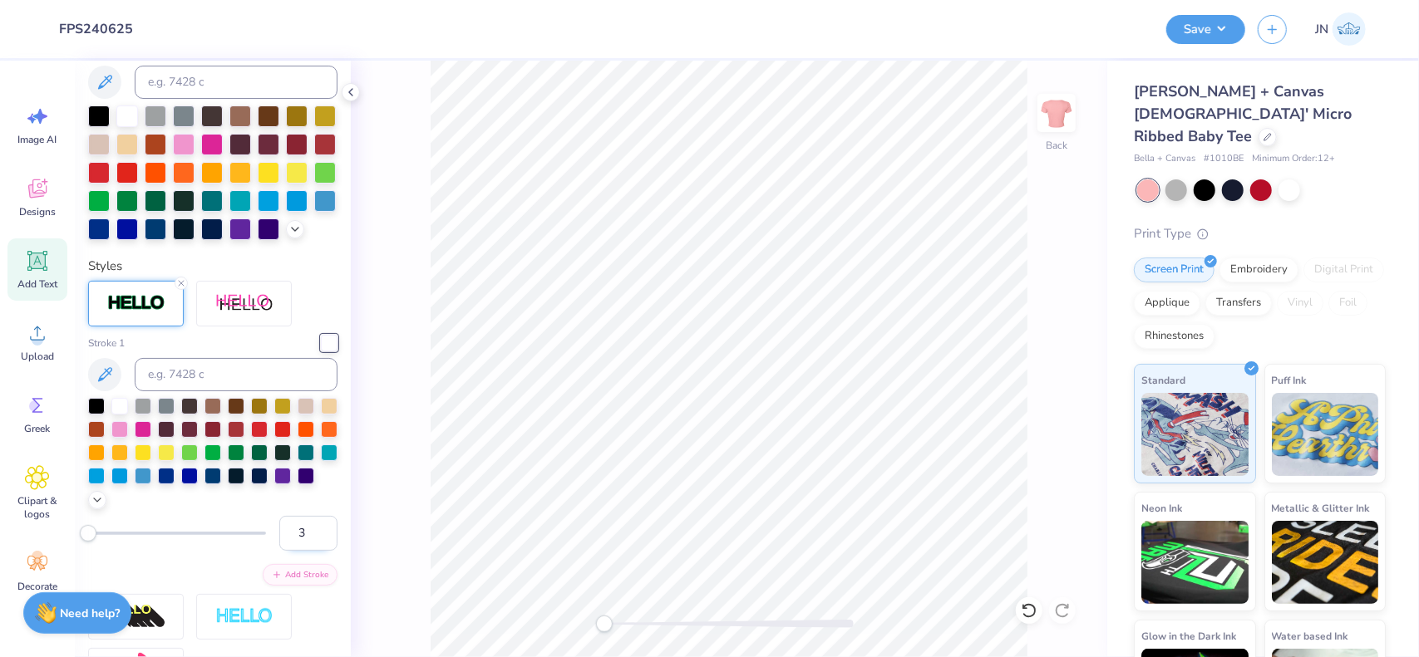
click at [313, 551] on input "3" at bounding box center [308, 533] width 58 height 35
type input "11.02"
type input "1.07"
type input "7.97"
click at [299, 551] on input "3" at bounding box center [308, 533] width 58 height 35
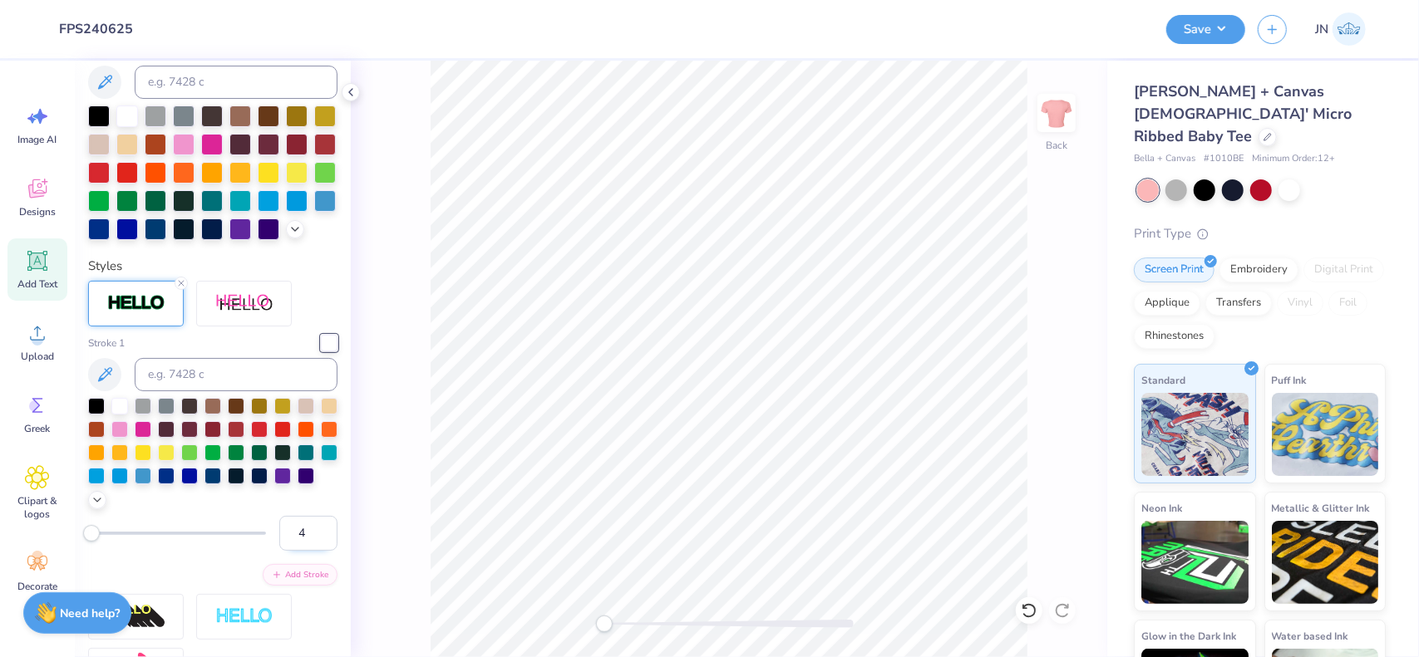
click at [313, 551] on input "4" at bounding box center [308, 533] width 58 height 35
click at [313, 551] on input "5" at bounding box center [308, 533] width 58 height 35
type input "6"
click at [313, 551] on input "6" at bounding box center [308, 533] width 58 height 35
type input "1.12"
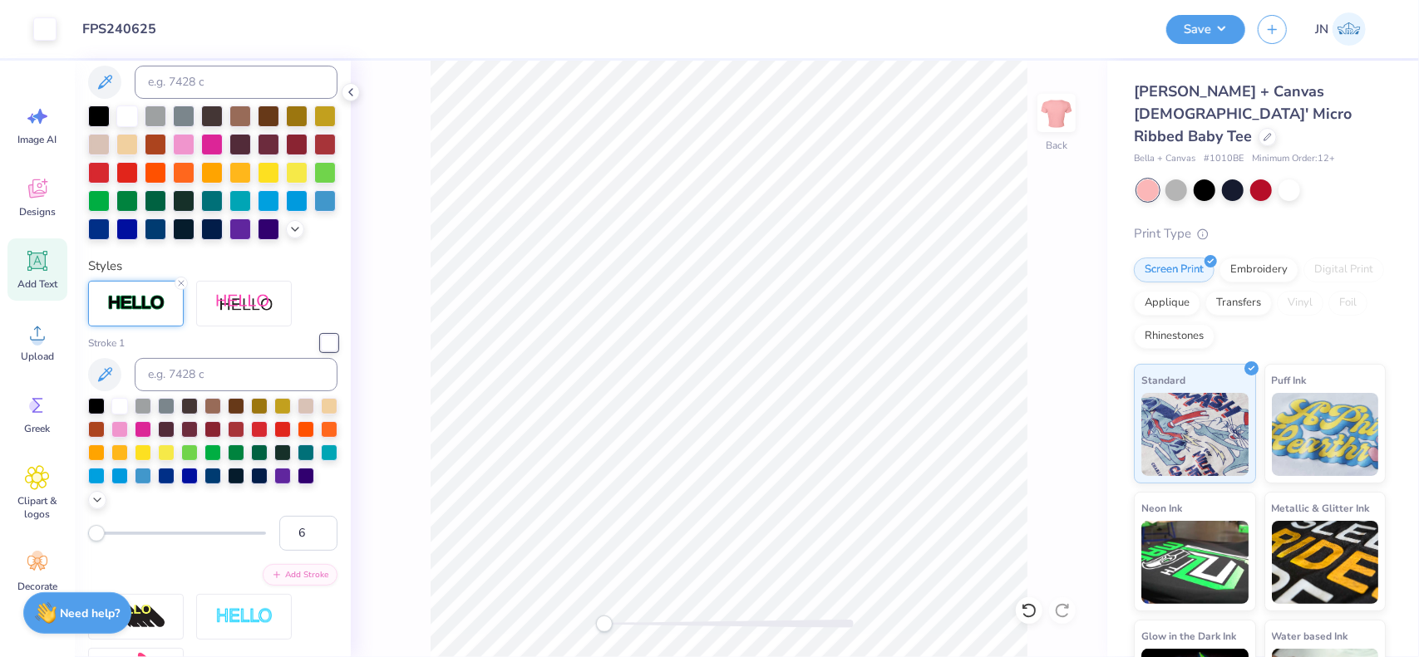
type input "7.94"
type input "5.71"
type input "0.58"
click at [667, 628] on div at bounding box center [728, 624] width 249 height 8
click at [580, 627] on div "Back" at bounding box center [729, 359] width 756 height 597
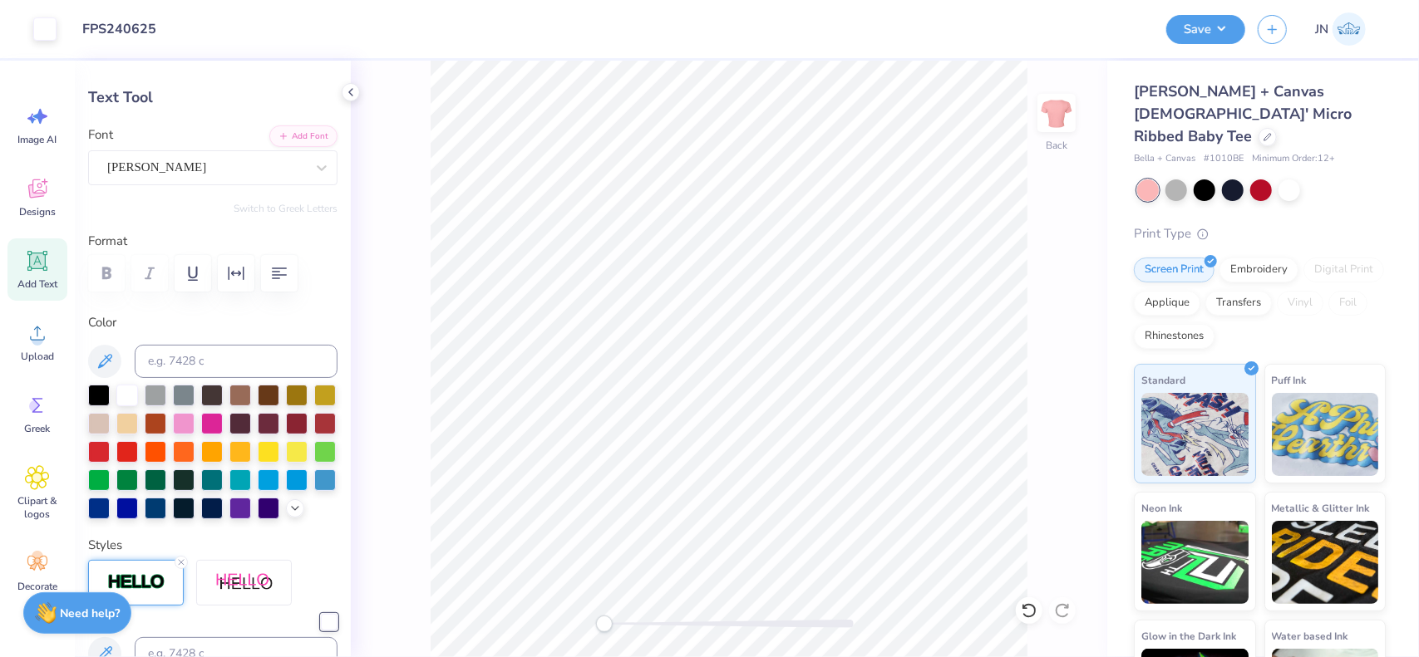
scroll to position [0, 0]
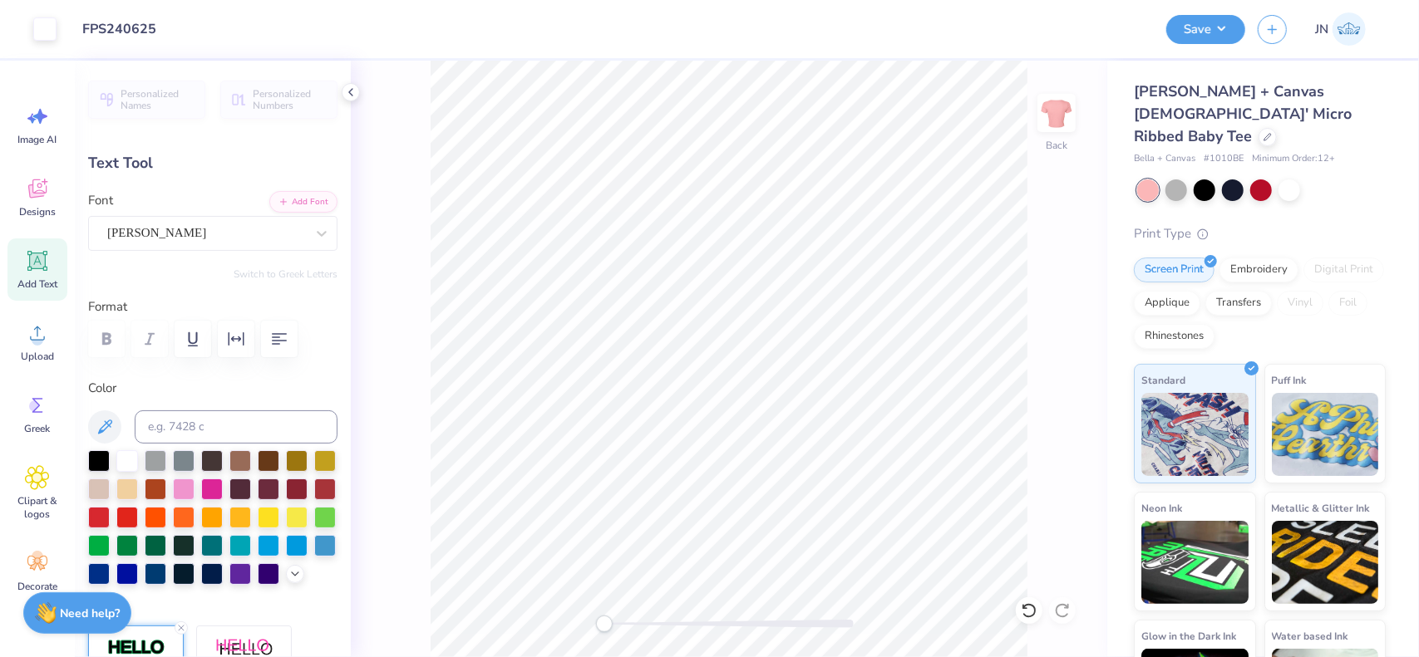
type input "6.45"
click at [232, 239] on div "[PERSON_NAME]" at bounding box center [206, 233] width 201 height 26
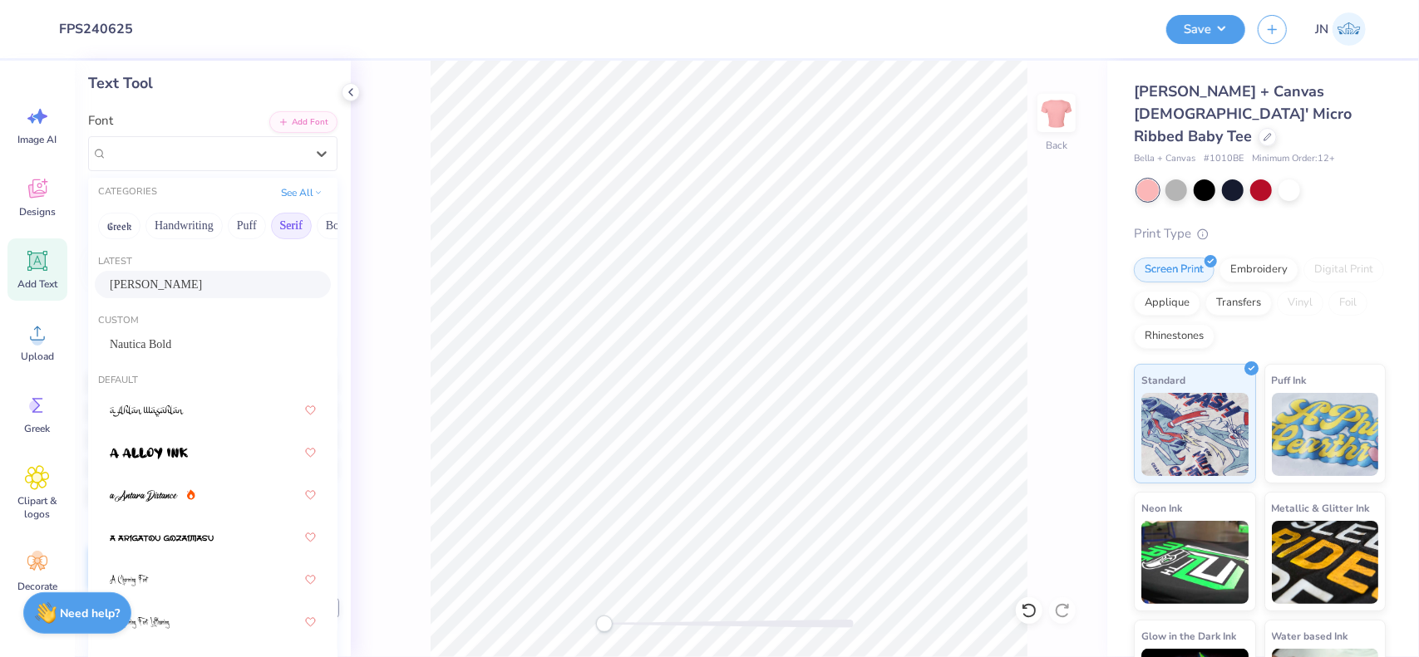
scroll to position [83, 0]
click at [322, 222] on button "Bold" at bounding box center [337, 222] width 41 height 27
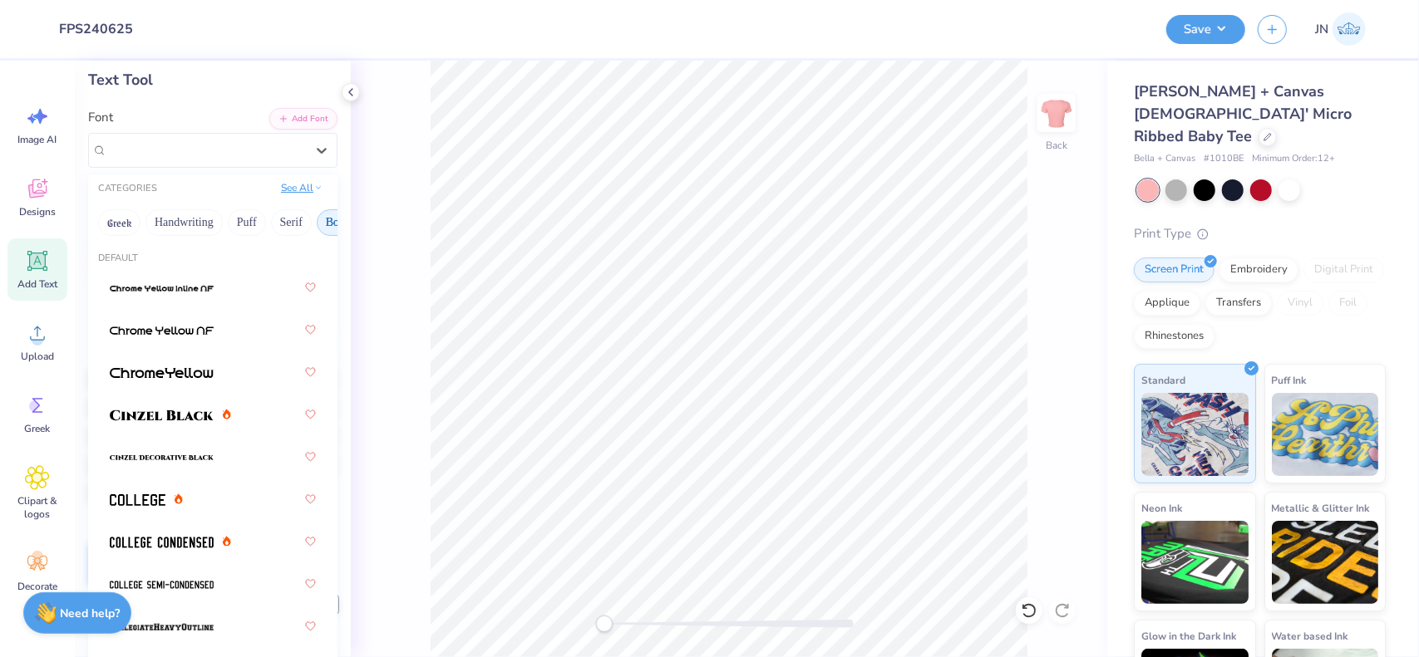
click at [287, 194] on button "See All" at bounding box center [302, 188] width 52 height 17
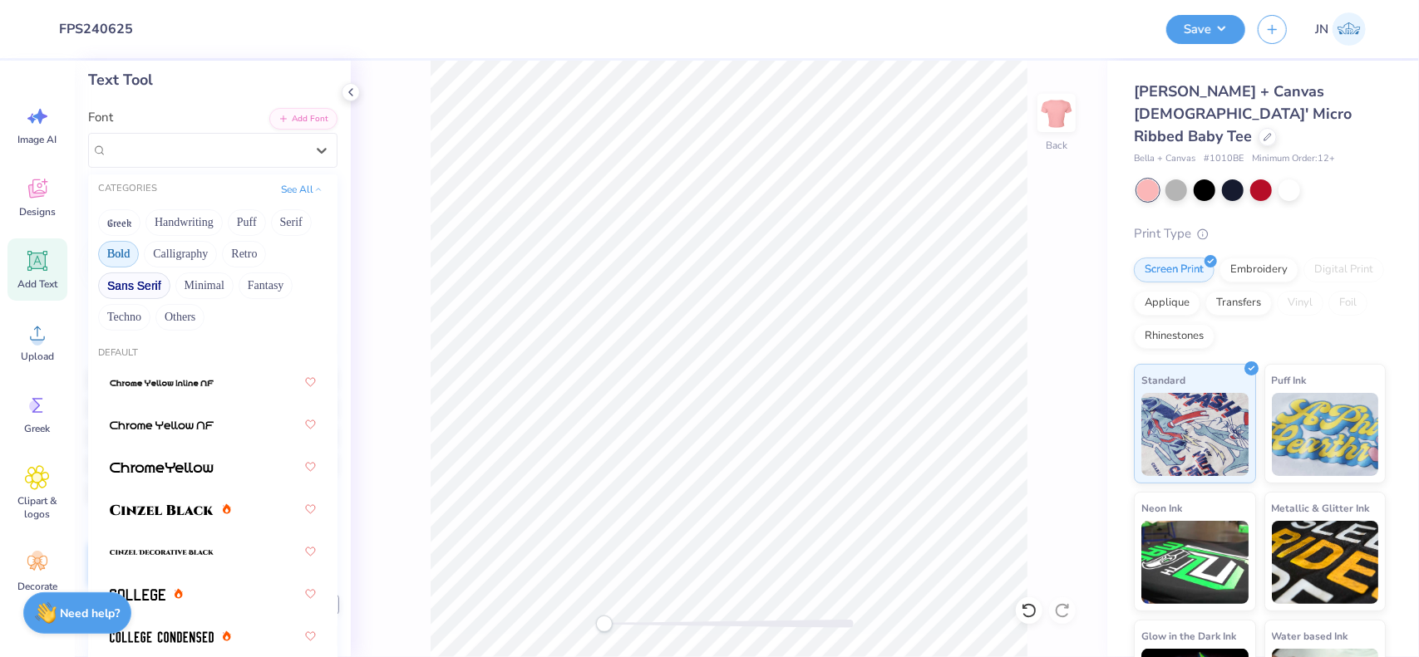
click at [129, 293] on button "Sans Serif" at bounding box center [134, 286] width 72 height 27
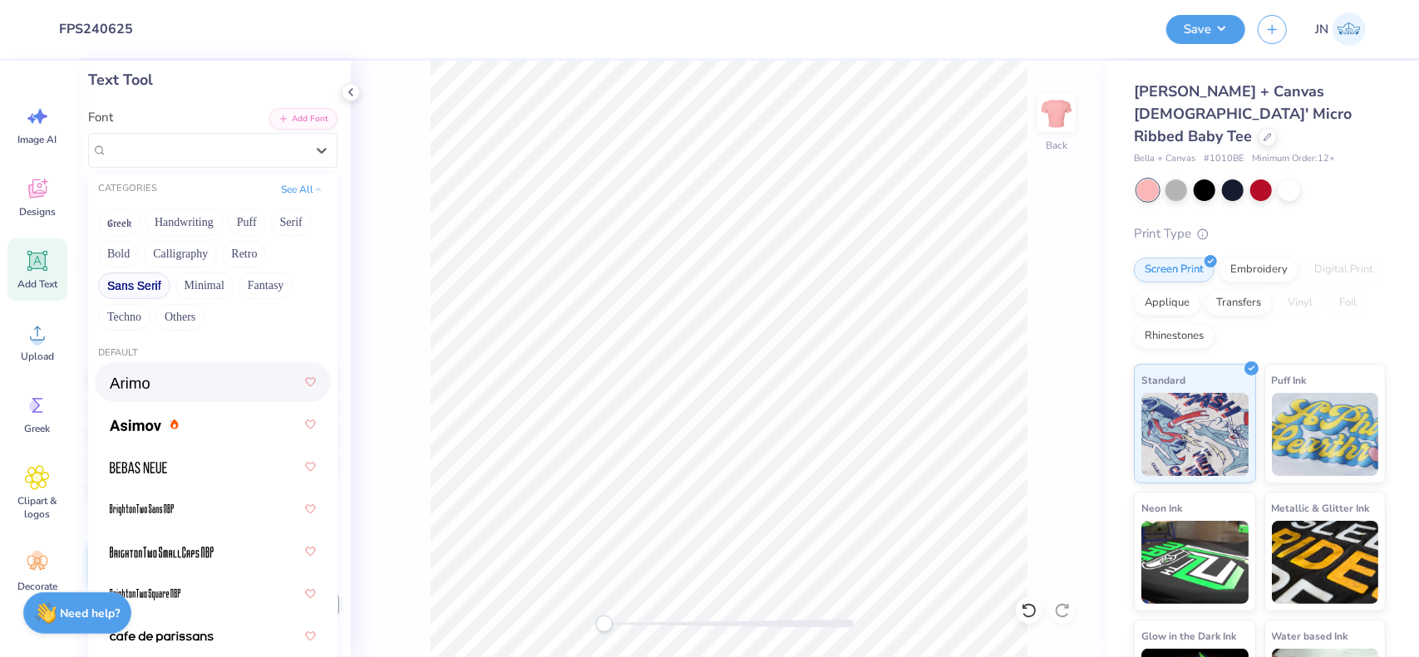
click at [151, 388] on div at bounding box center [213, 382] width 206 height 30
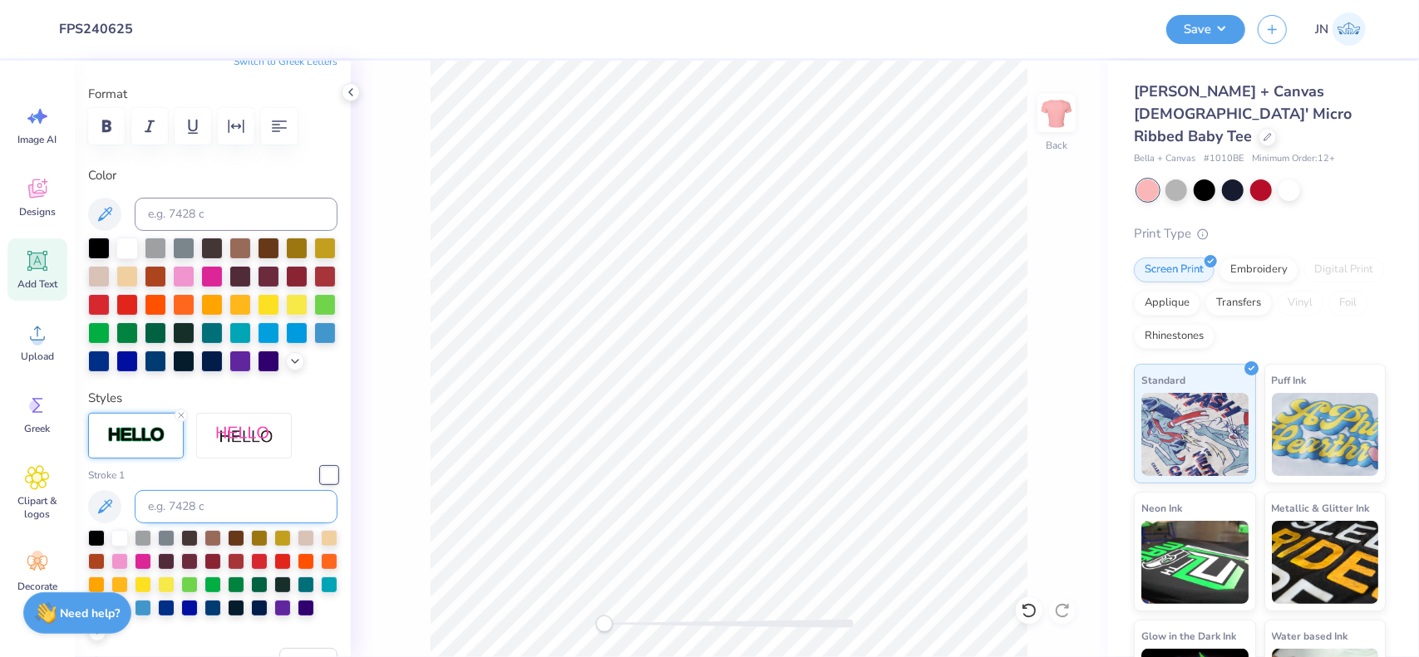
scroll to position [249, 0]
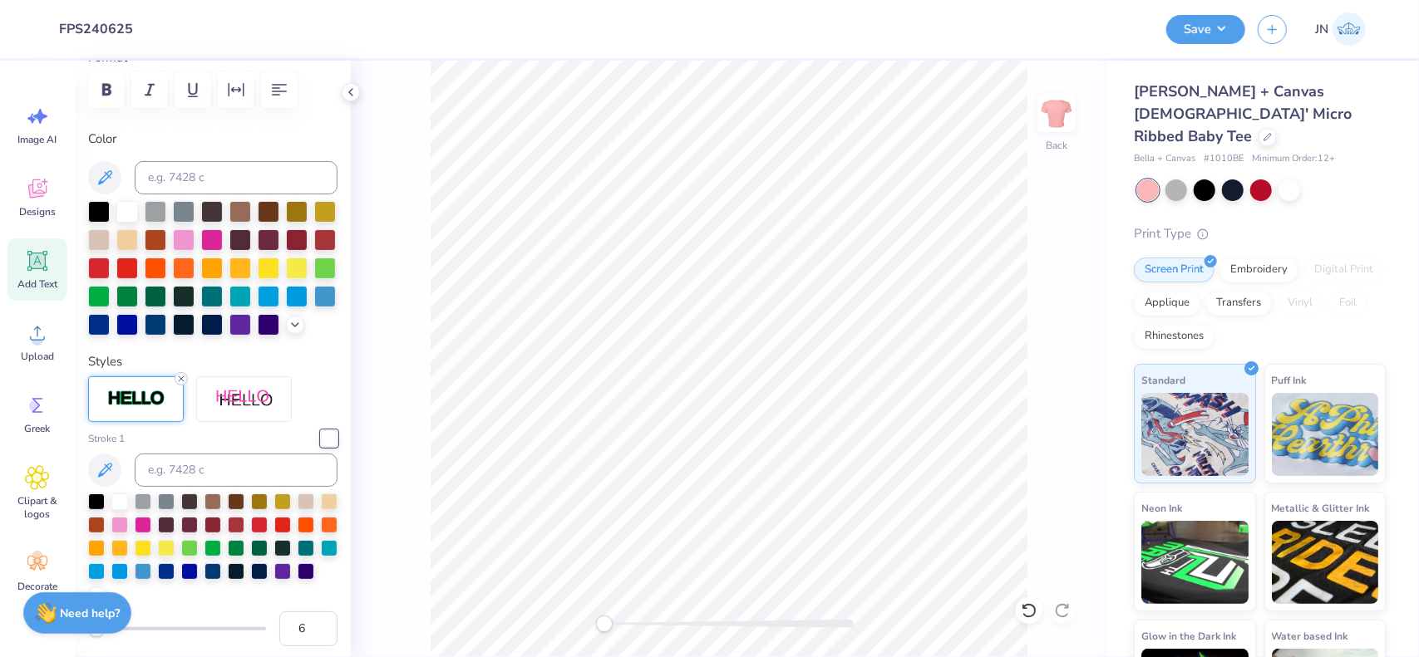
click at [181, 382] on line at bounding box center [181, 379] width 5 height 5
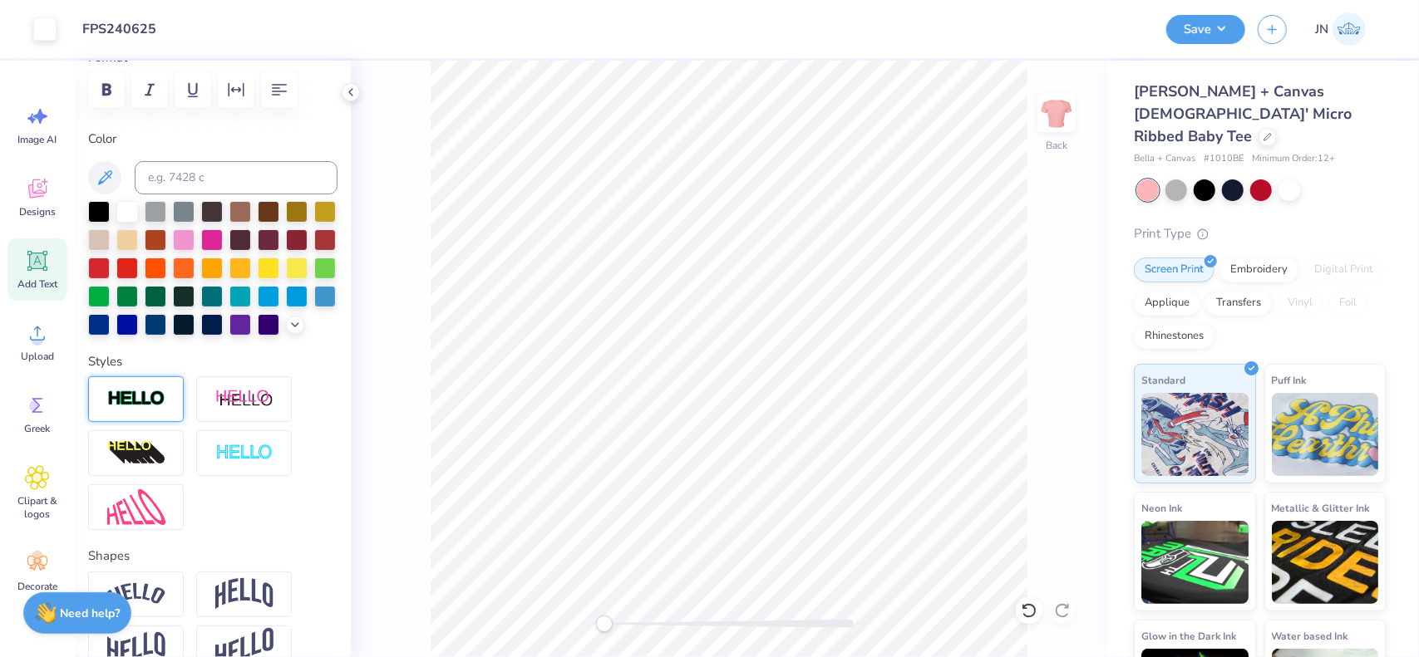
type input "5.66"
type input "0.52"
type input "6.48"
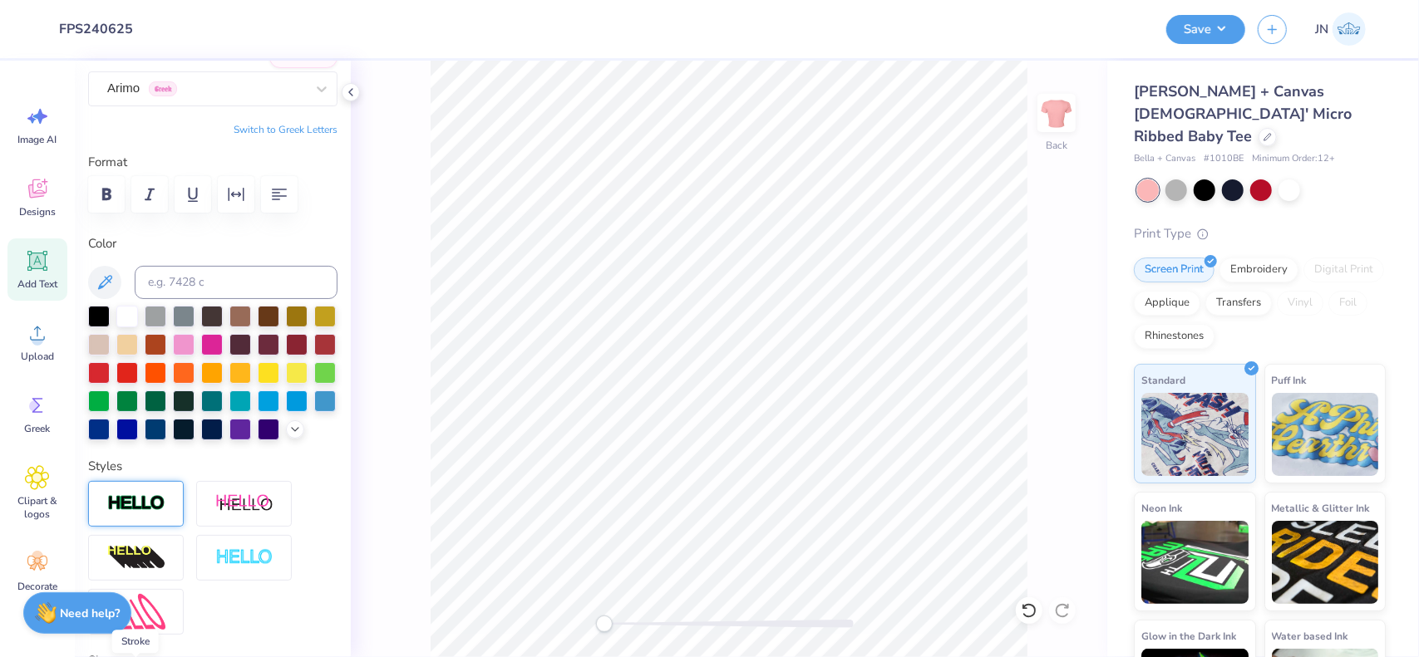
scroll to position [0, 0]
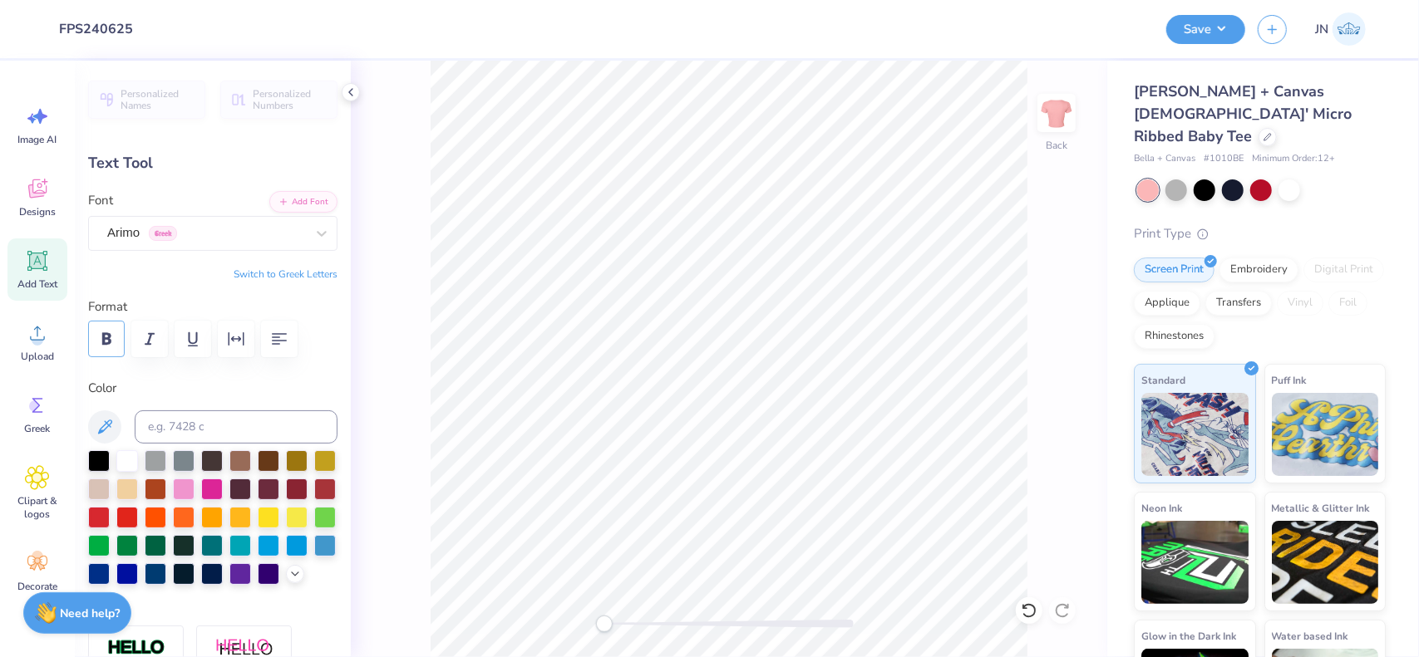
click at [108, 353] on button "button" at bounding box center [106, 339] width 37 height 37
type input "4.25"
type input "0.38"
click at [286, 343] on icon "button" at bounding box center [279, 339] width 20 height 20
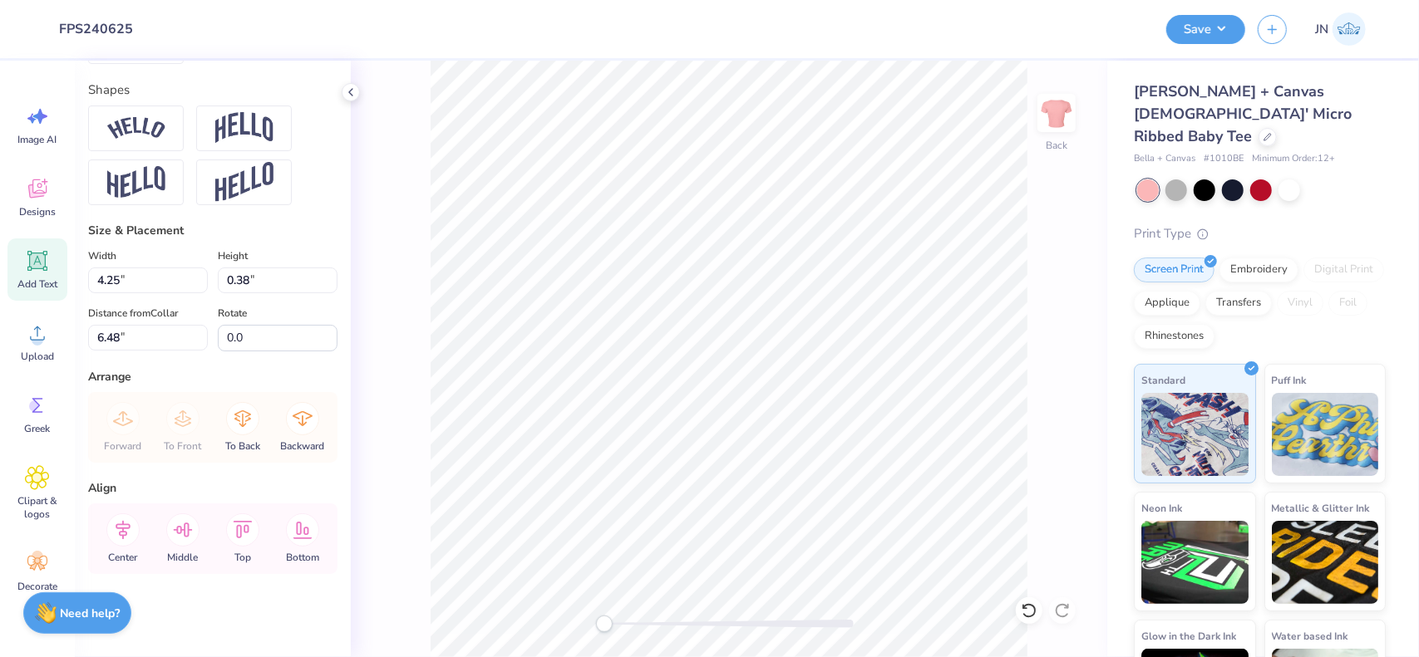
scroll to position [741, 0]
click at [126, 534] on icon at bounding box center [123, 529] width 15 height 19
type input "6.21"
click at [1215, 39] on button "Save" at bounding box center [1205, 26] width 79 height 29
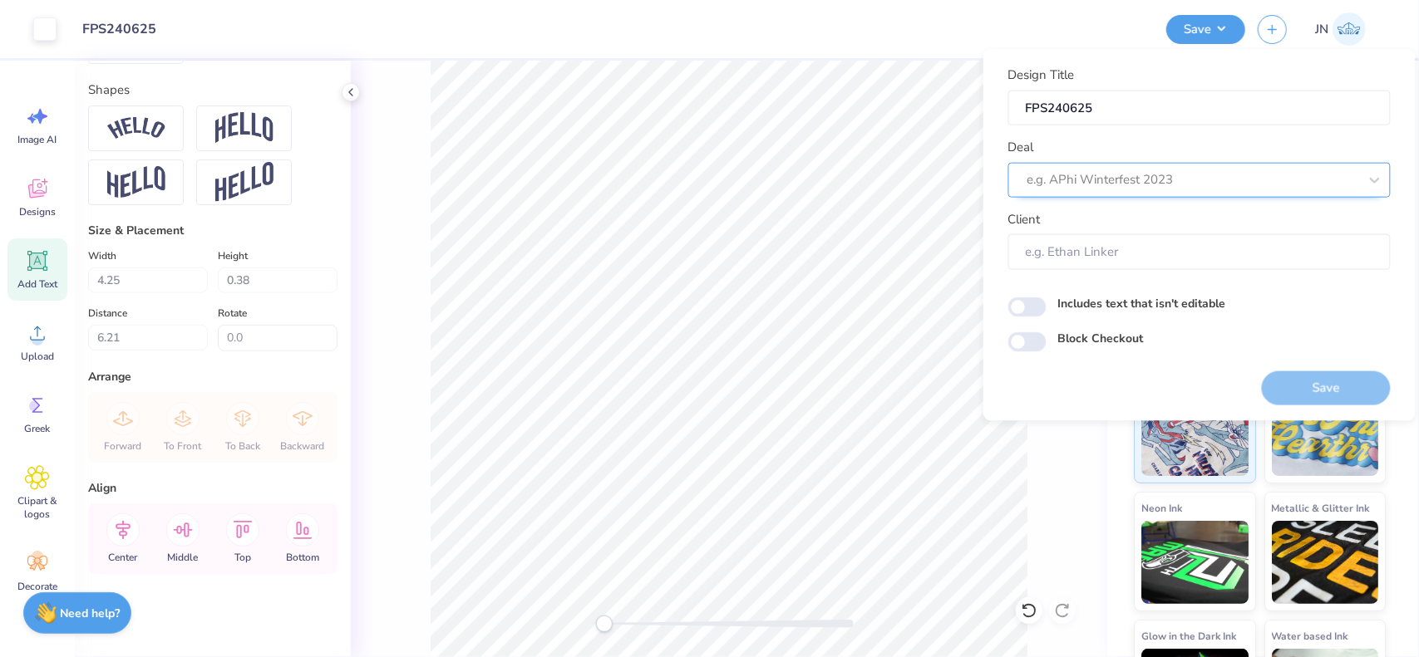
click at [1167, 162] on div "e.g. APhi Winterfest 2023" at bounding box center [1199, 179] width 382 height 35
click at [1109, 230] on div "Design Tool Gallery" at bounding box center [1199, 223] width 369 height 27
type input "DESIGN TOOL GALLERY"
type input "Design Tool Gallery User"
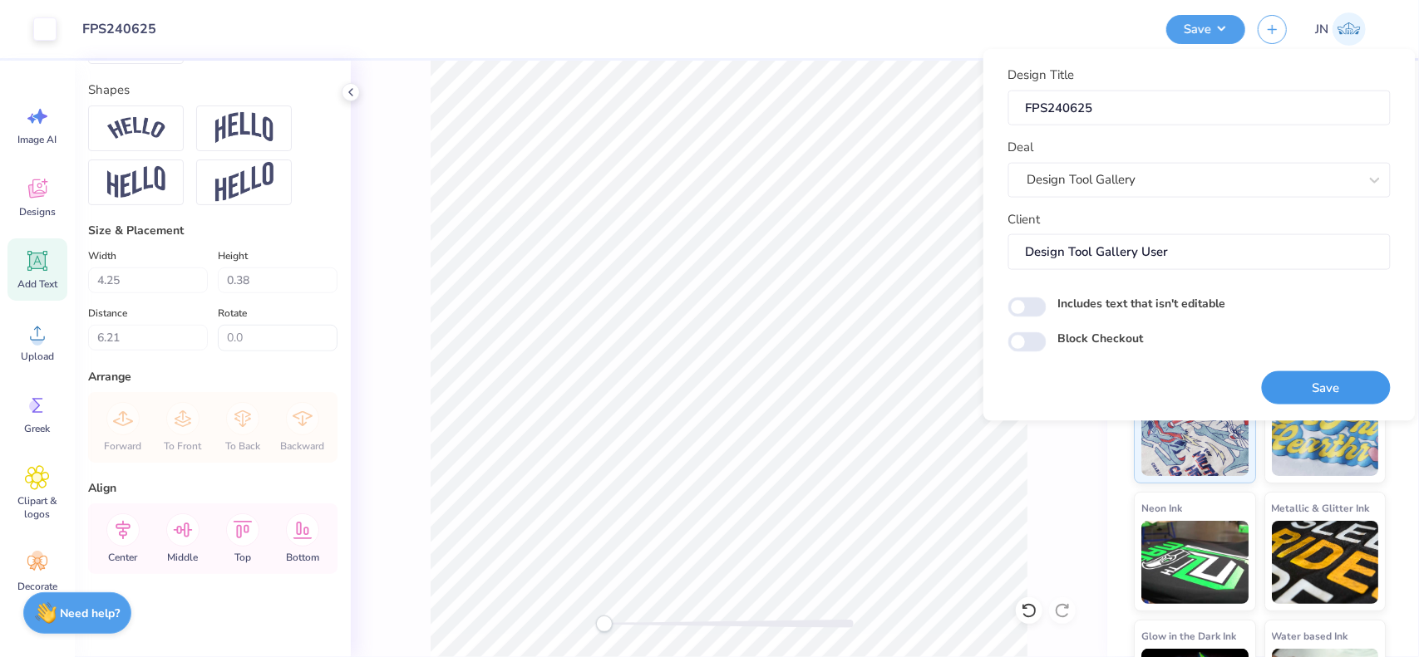
click at [1338, 390] on button "Save" at bounding box center [1326, 388] width 129 height 34
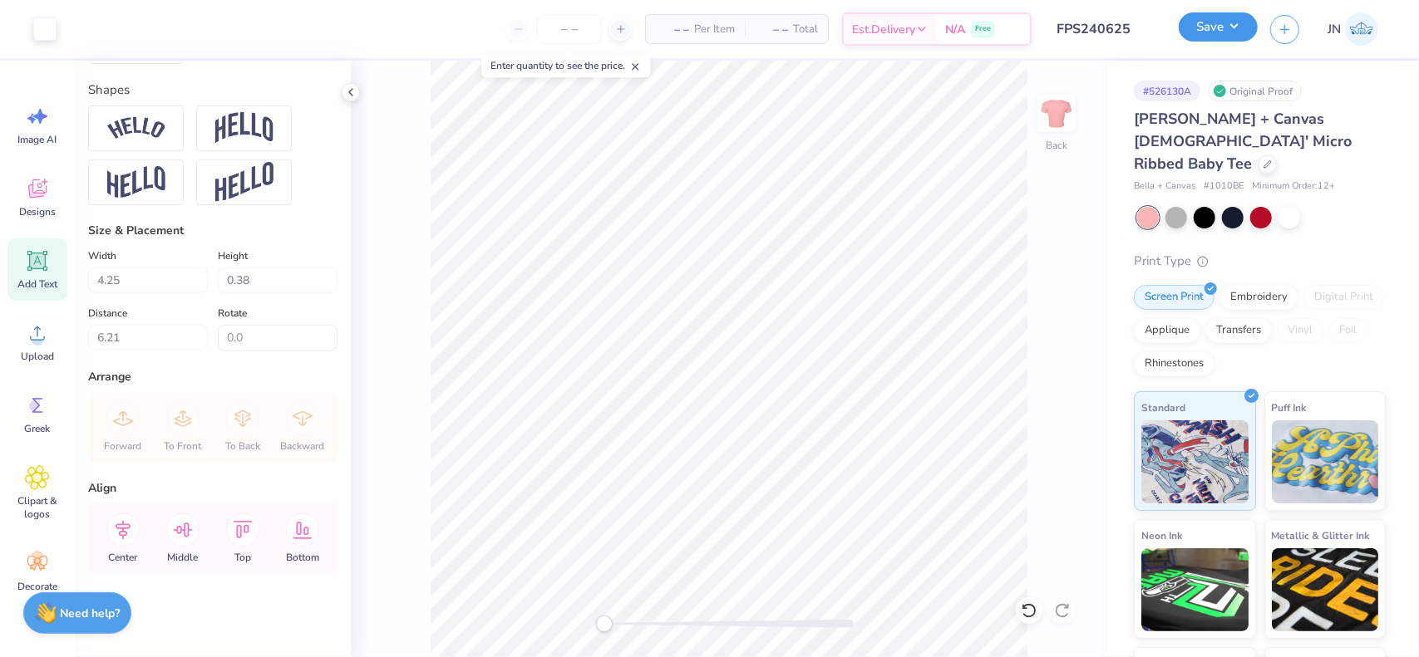
click at [1218, 37] on button "Save" at bounding box center [1218, 26] width 79 height 29
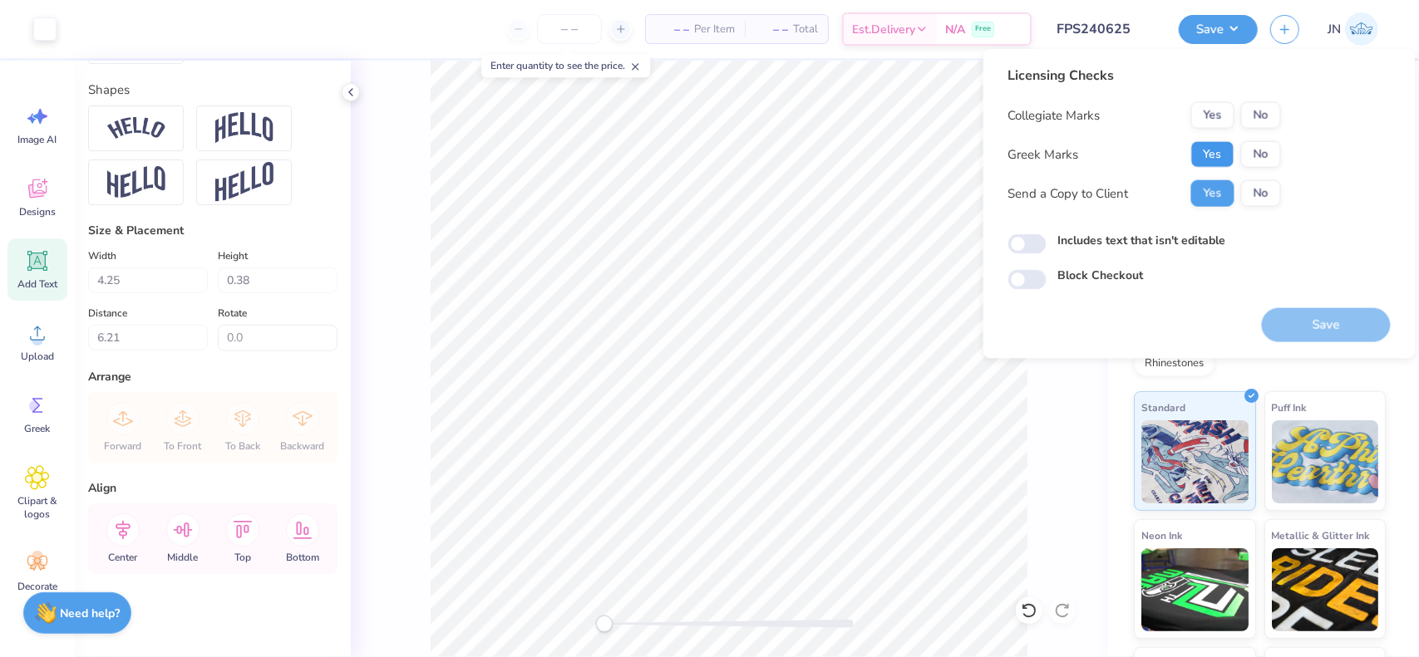
click at [1218, 158] on button "Yes" at bounding box center [1212, 154] width 43 height 27
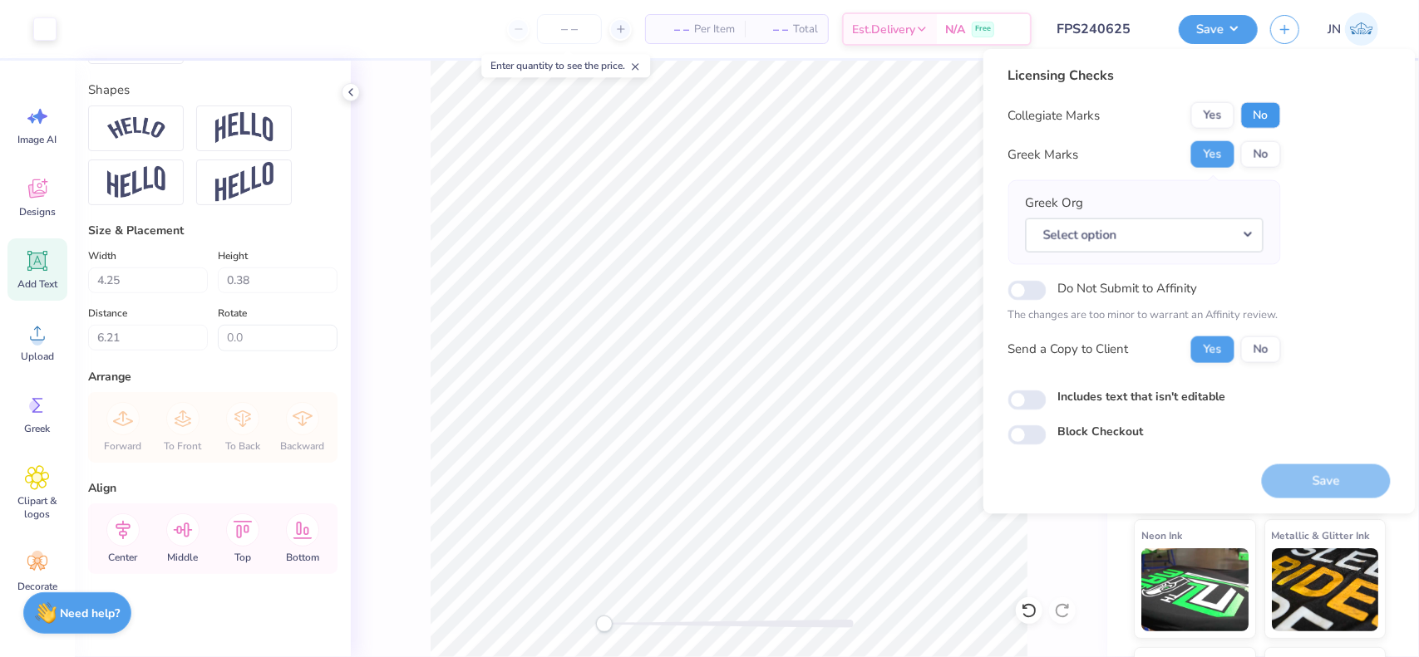
click at [1275, 117] on button "No" at bounding box center [1261, 115] width 40 height 27
click at [1184, 234] on button "Select option" at bounding box center [1145, 235] width 238 height 34
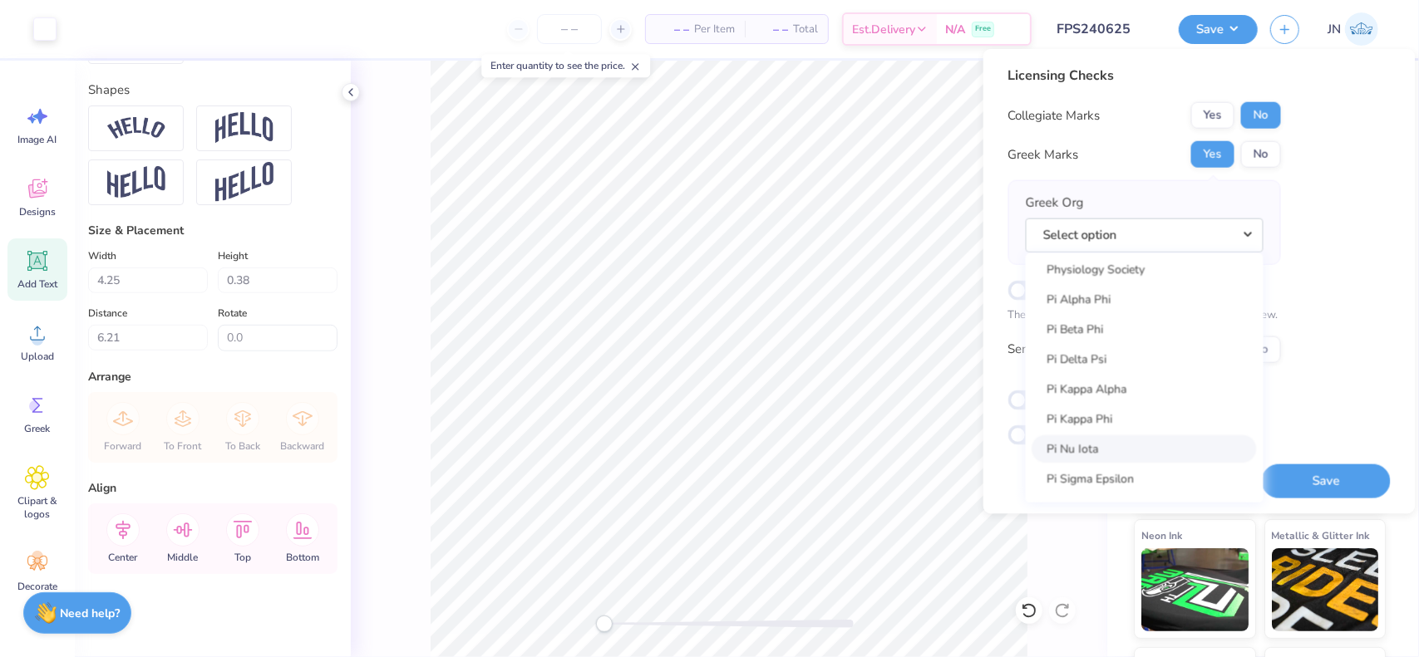
scroll to position [9476, 0]
click at [1122, 349] on link "Pi Beta Phi" at bounding box center [1144, 342] width 224 height 27
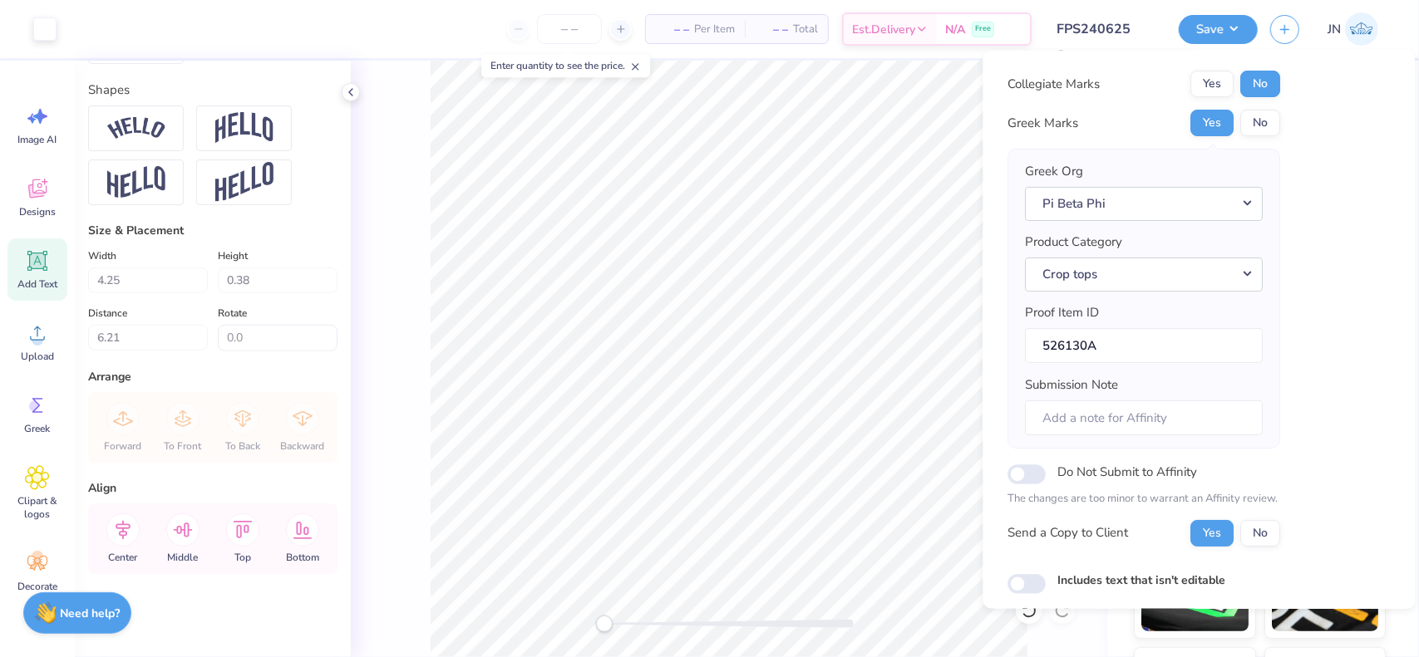
scroll to position [118, 0]
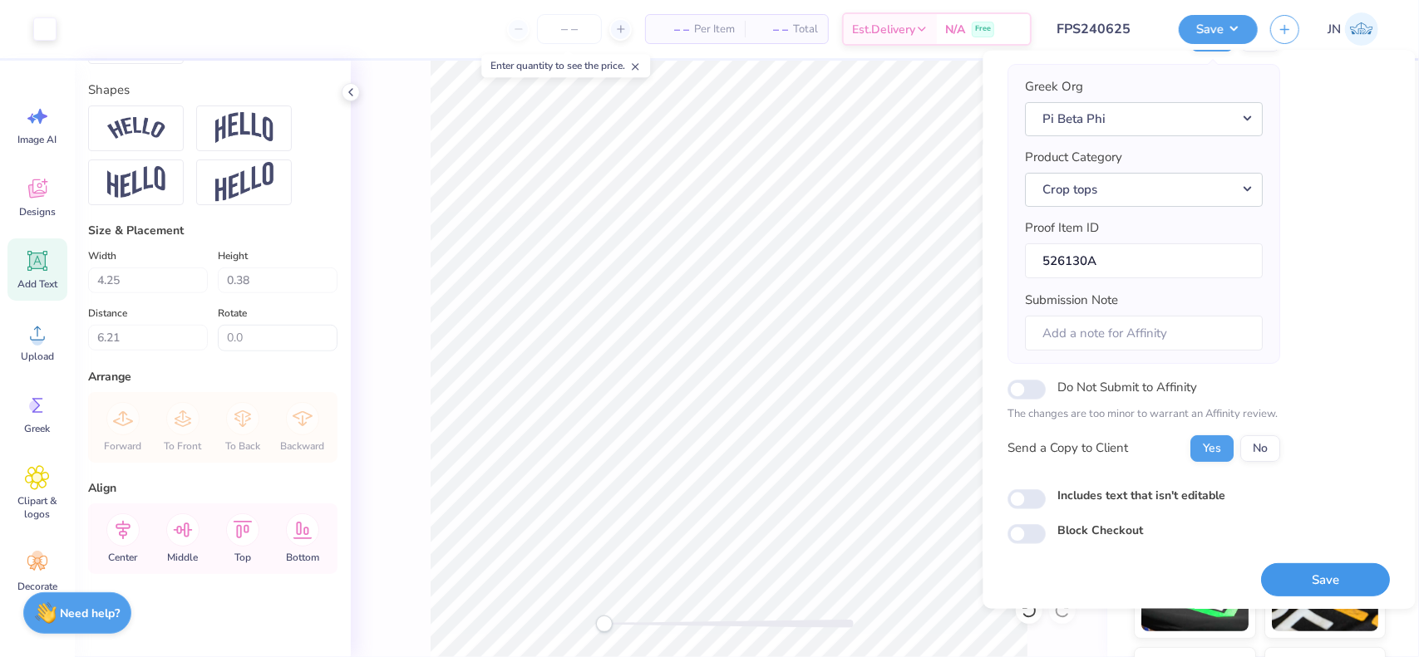
click at [1289, 583] on button "Save" at bounding box center [1326, 580] width 129 height 34
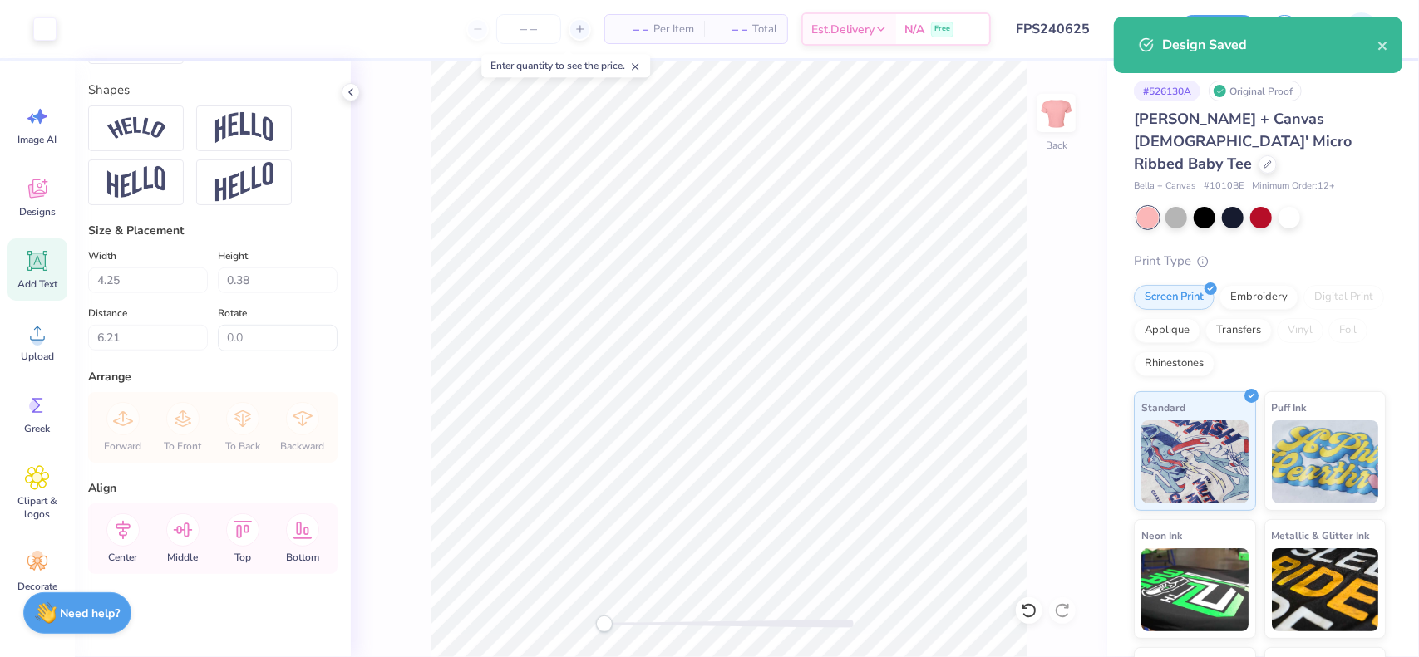
click at [1091, 36] on input "FPS240625" at bounding box center [1084, 28] width 163 height 33
